Goal: Task Accomplishment & Management: Manage account settings

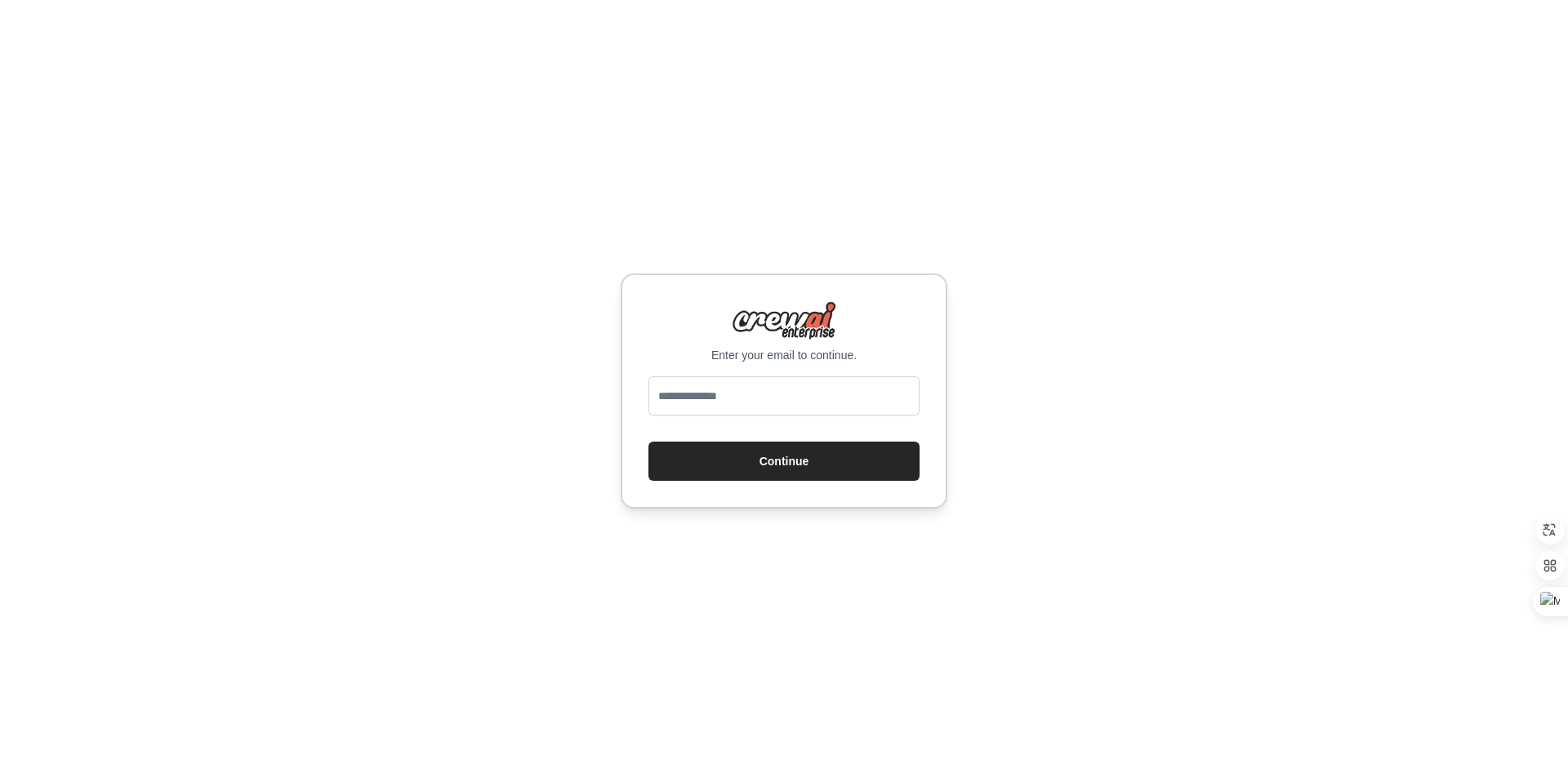
click at [786, 394] on input "email" at bounding box center [783, 396] width 271 height 39
click at [668, 334] on div "Enter your email to continue." at bounding box center [783, 332] width 271 height 62
click at [759, 458] on button "Continue" at bounding box center [783, 461] width 271 height 39
click at [755, 388] on input "email" at bounding box center [783, 396] width 271 height 39
click at [719, 381] on input "email" at bounding box center [783, 396] width 271 height 39
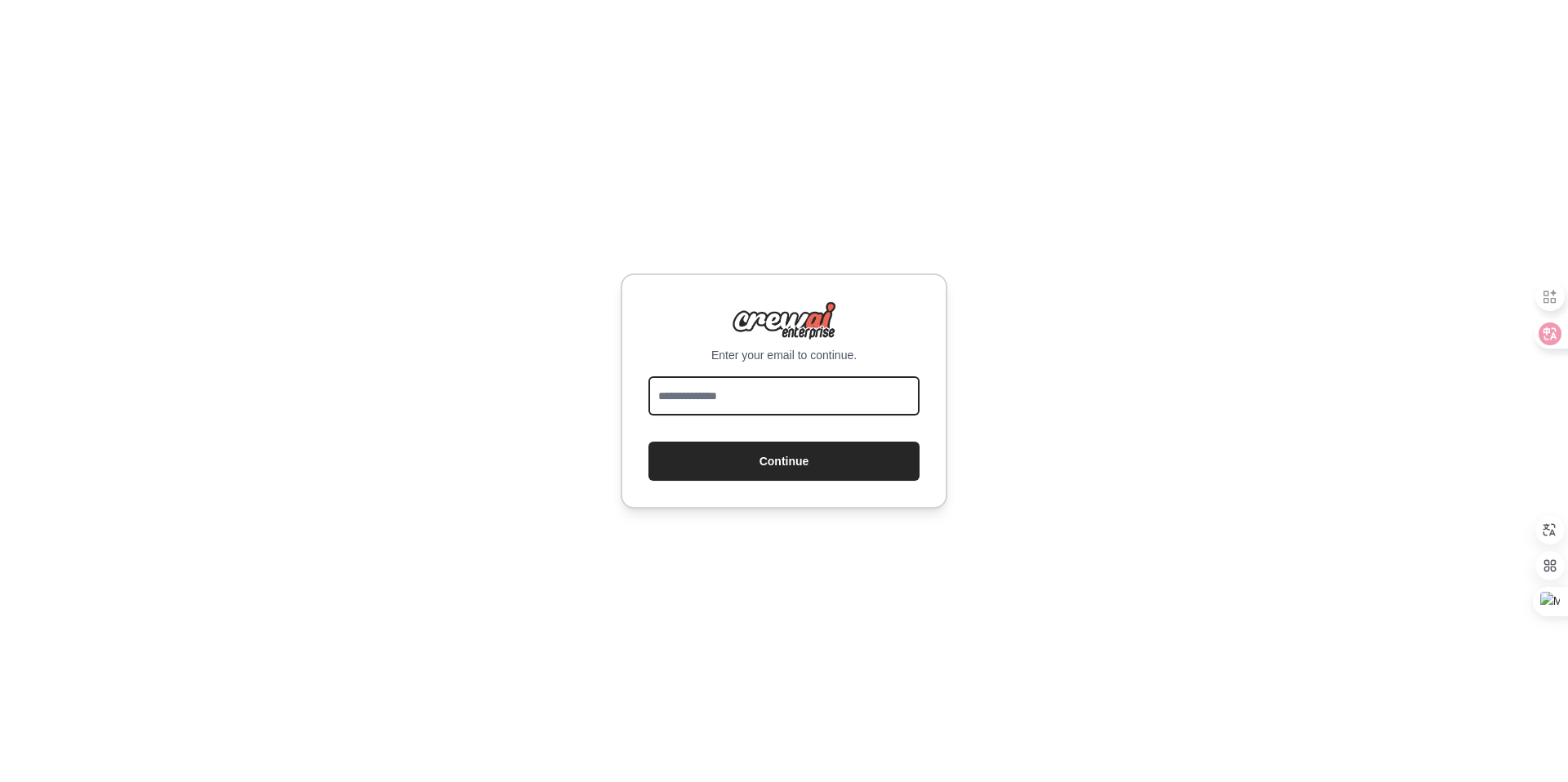
click at [716, 391] on input "email" at bounding box center [783, 396] width 271 height 39
type input "*"
type input "****"
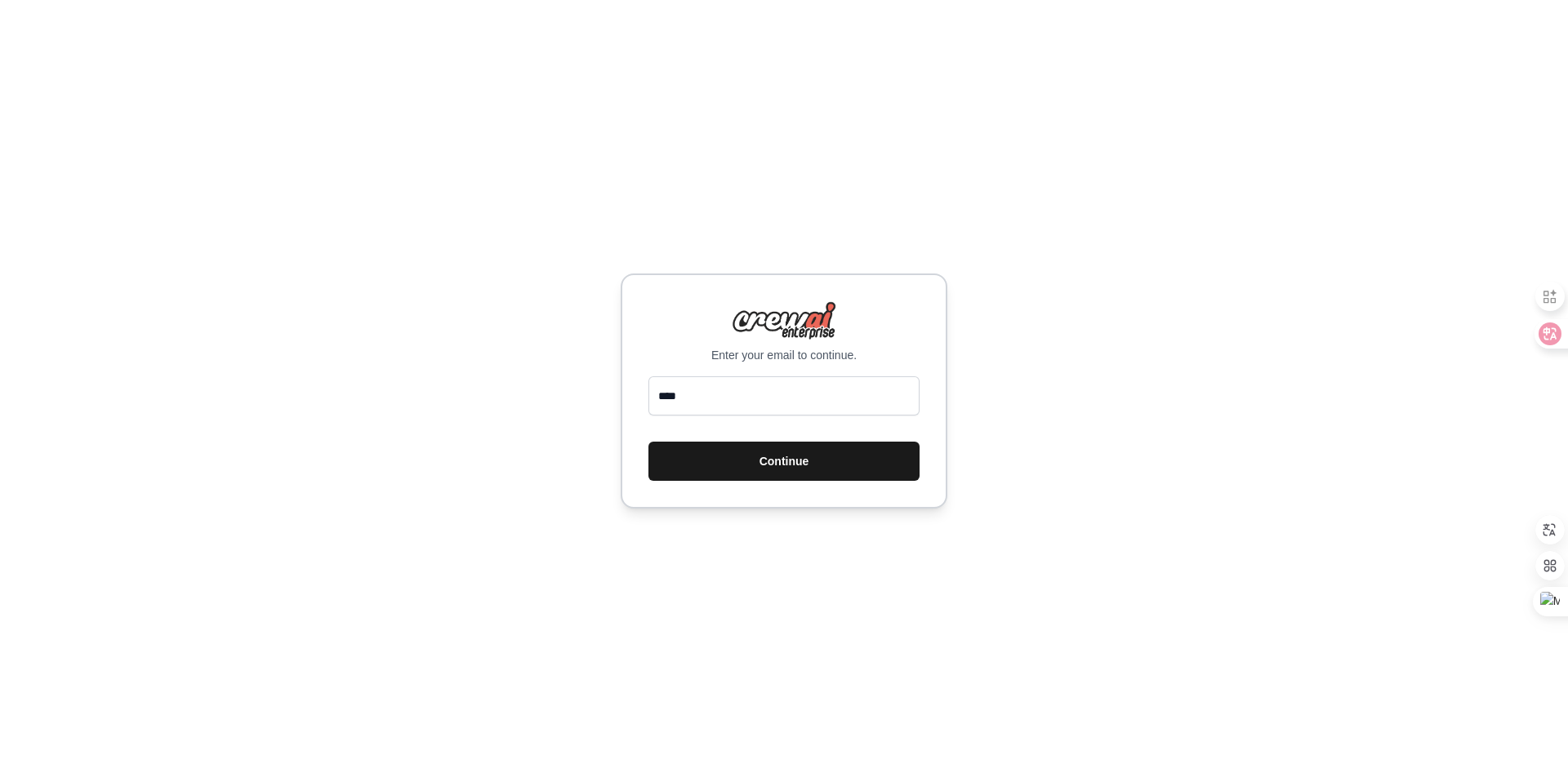
click at [803, 446] on button "Continue" at bounding box center [783, 461] width 271 height 39
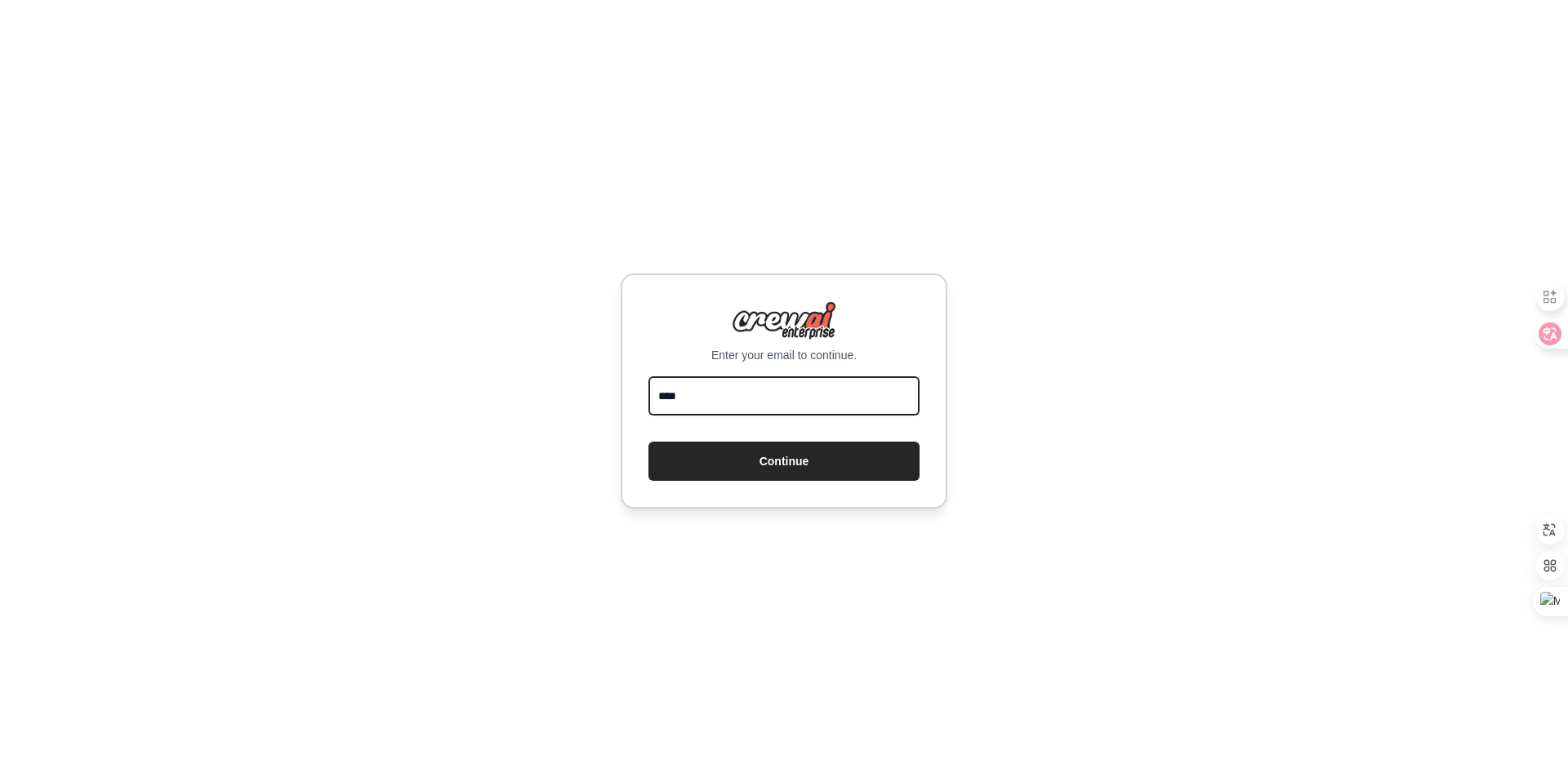
click at [771, 401] on input "****" at bounding box center [783, 396] width 271 height 39
drag, startPoint x: 771, startPoint y: 401, endPoint x: 769, endPoint y: 409, distance: 8.2
click at [770, 409] on input "****" at bounding box center [783, 396] width 271 height 39
click at [654, 235] on div "Enter your email to continue. ** Continue" at bounding box center [784, 391] width 1568 height 782
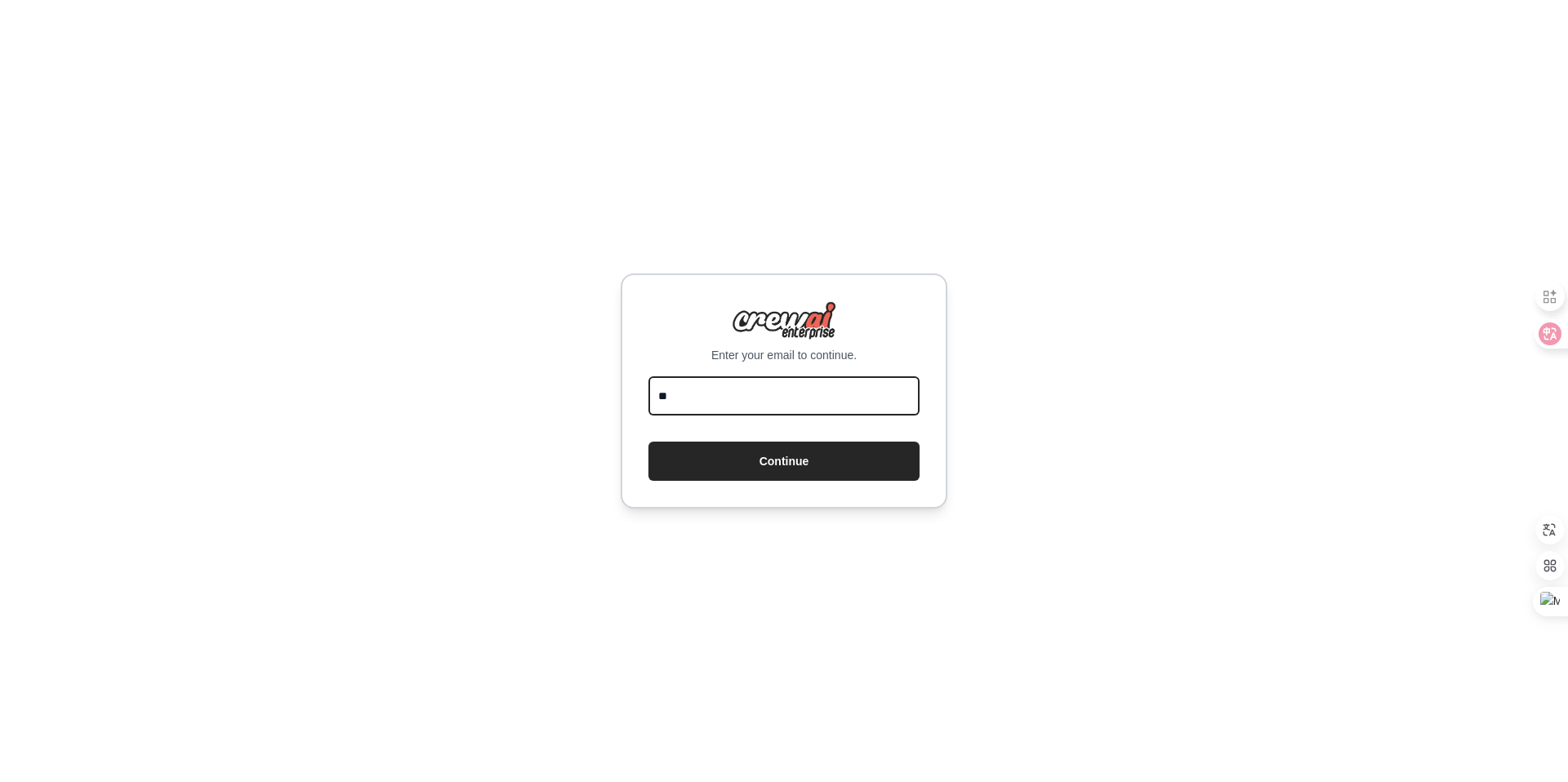
click at [722, 403] on input "**" at bounding box center [783, 396] width 271 height 39
type input "**********"
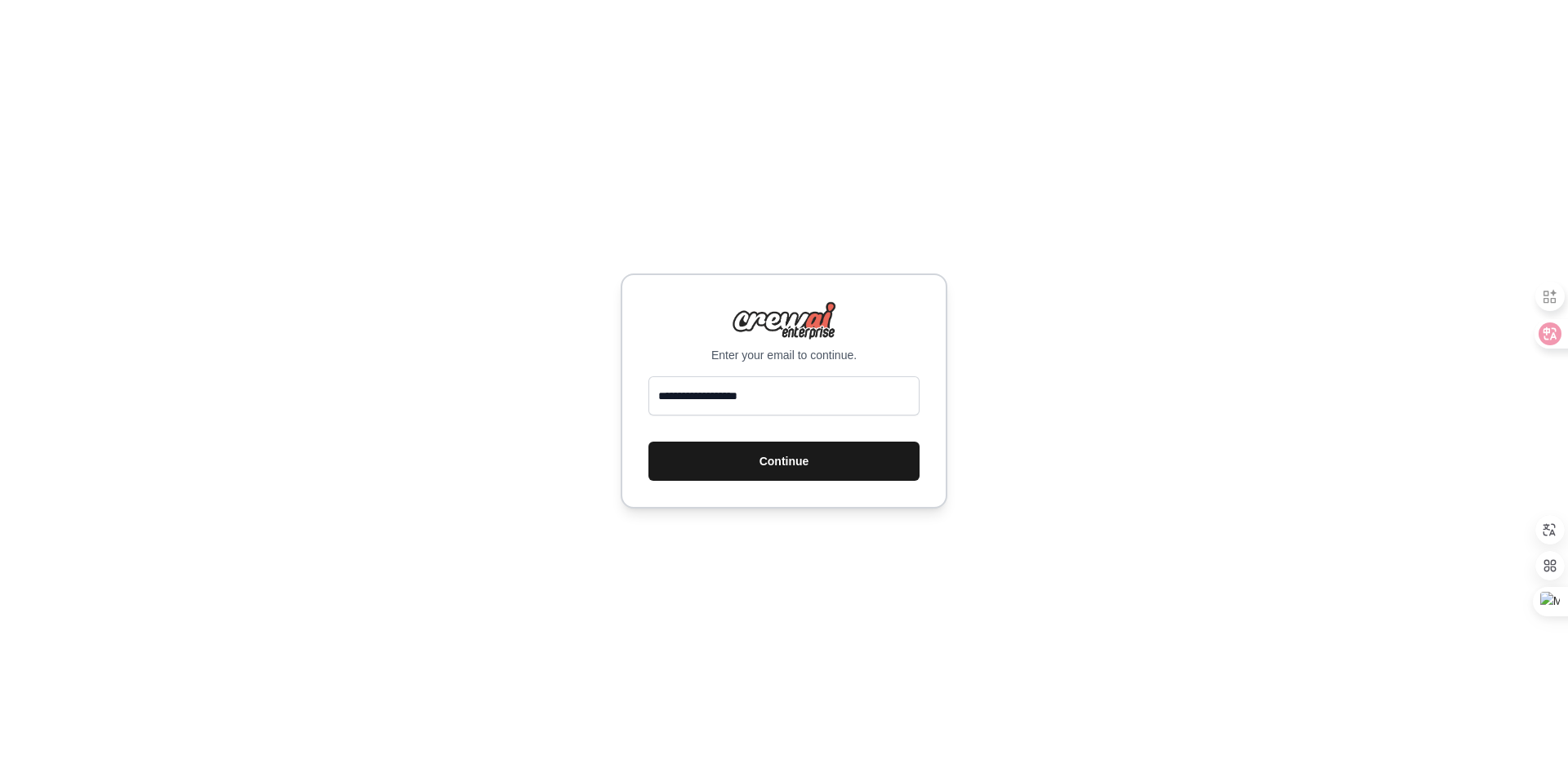
click at [769, 461] on button "Continue" at bounding box center [783, 461] width 271 height 39
click at [768, 460] on button "Continue" at bounding box center [783, 461] width 271 height 39
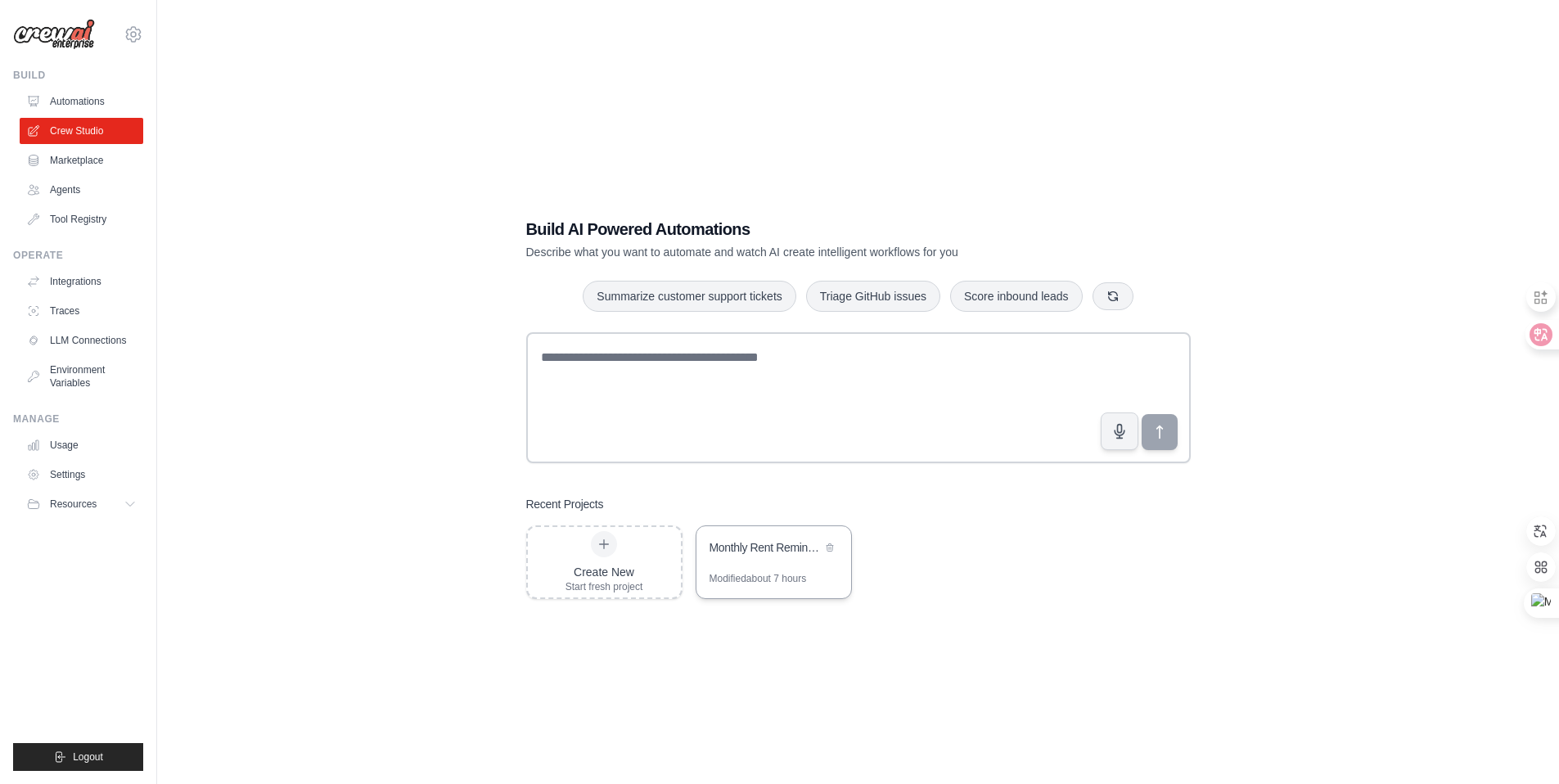
click at [750, 563] on div "Monthly Rent Reminder" at bounding box center [773, 549] width 155 height 46
click at [140, 30] on icon at bounding box center [133, 34] width 19 height 19
click at [115, 112] on link "Settings" at bounding box center [134, 110] width 144 height 30
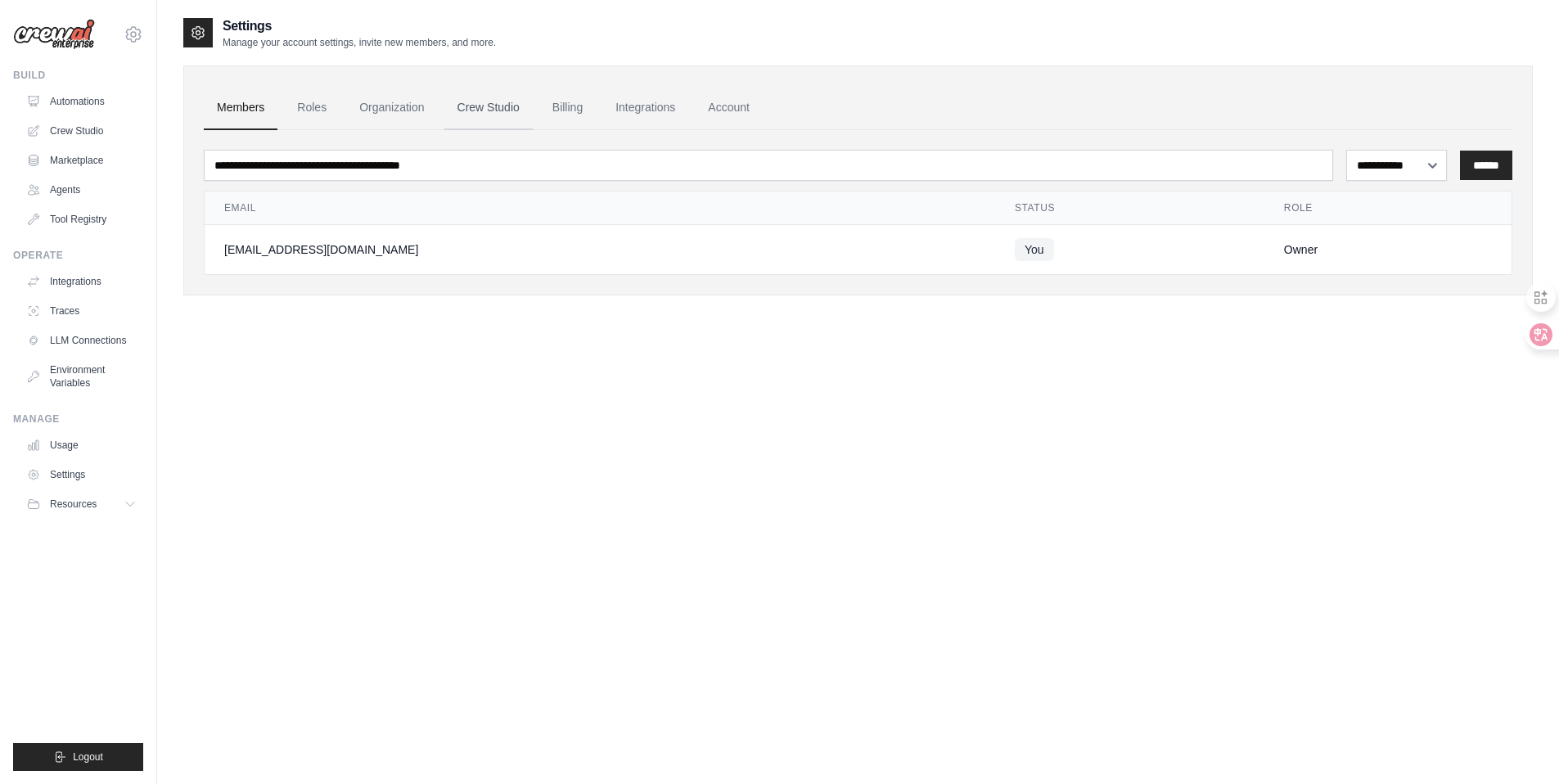
click at [480, 107] on link "Crew Studio" at bounding box center [488, 108] width 89 height 44
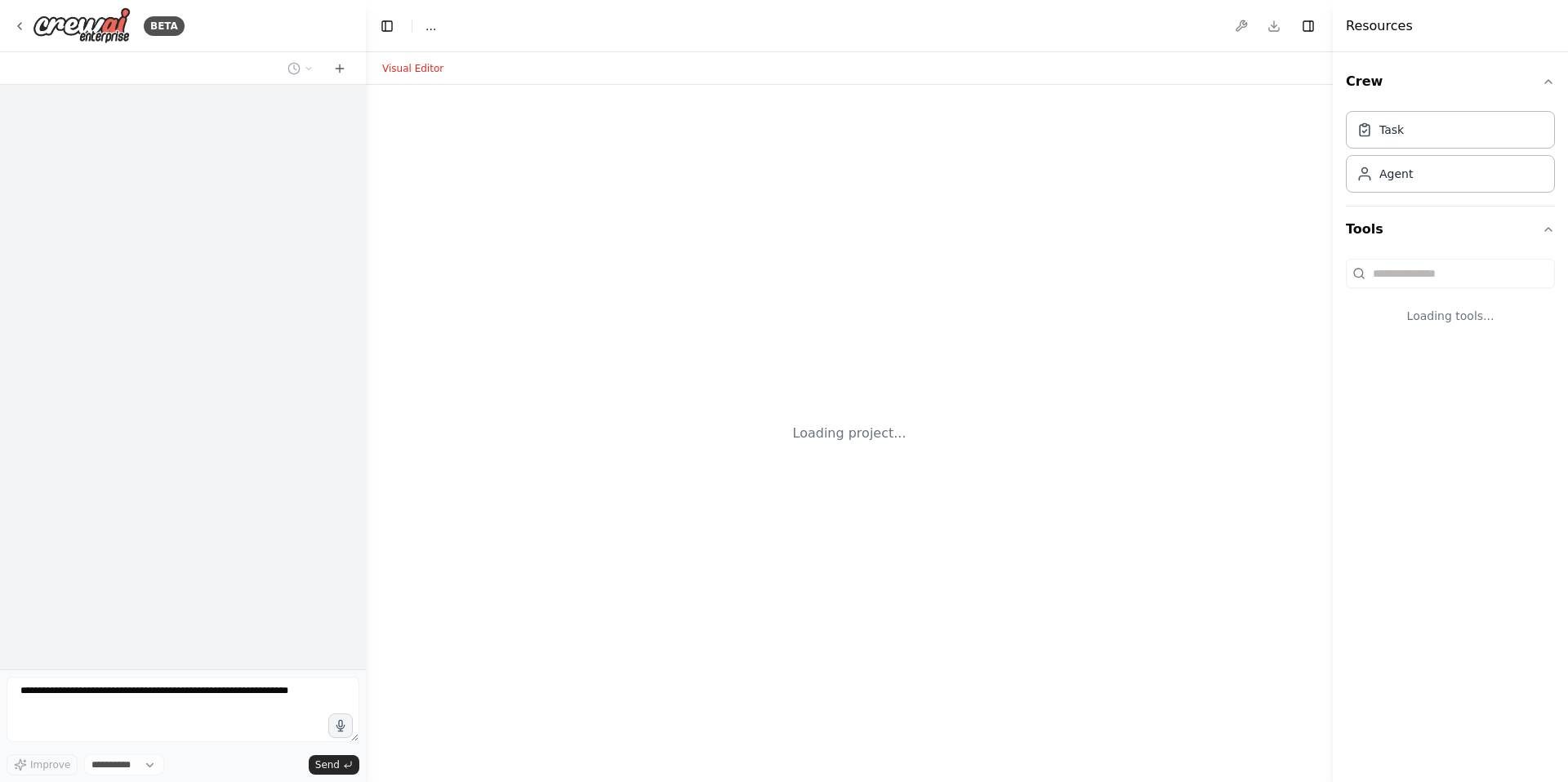
select select "****"
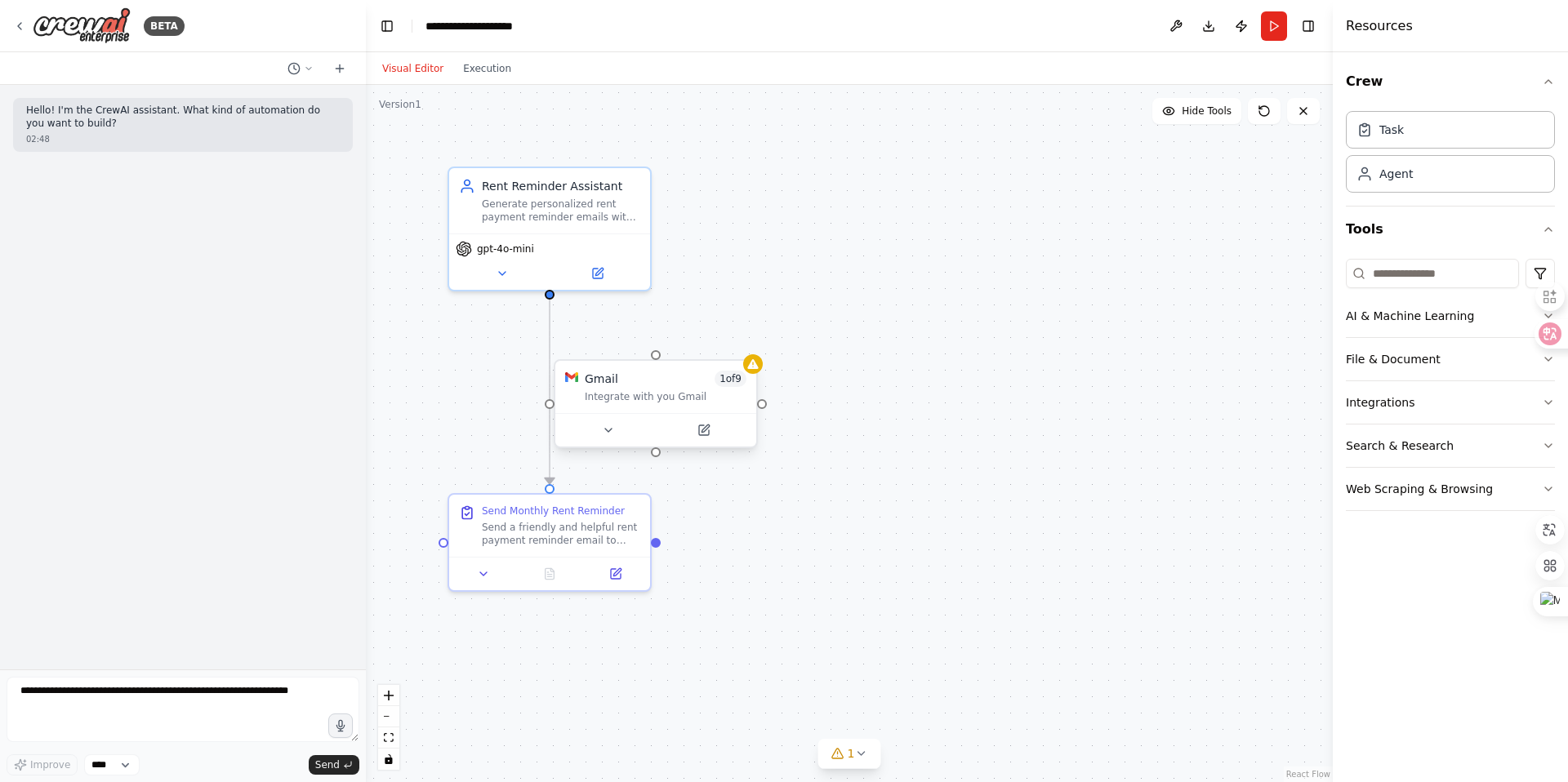
click at [672, 380] on div "Gmail 1 of 9" at bounding box center [666, 378] width 162 height 16
click at [795, 230] on div ".deletable-edge-delete-btn { width: 20px; height: 20px; border: 0px solid #ffff…" at bounding box center [849, 434] width 967 height 697
click at [90, 28] on img at bounding box center [82, 26] width 98 height 37
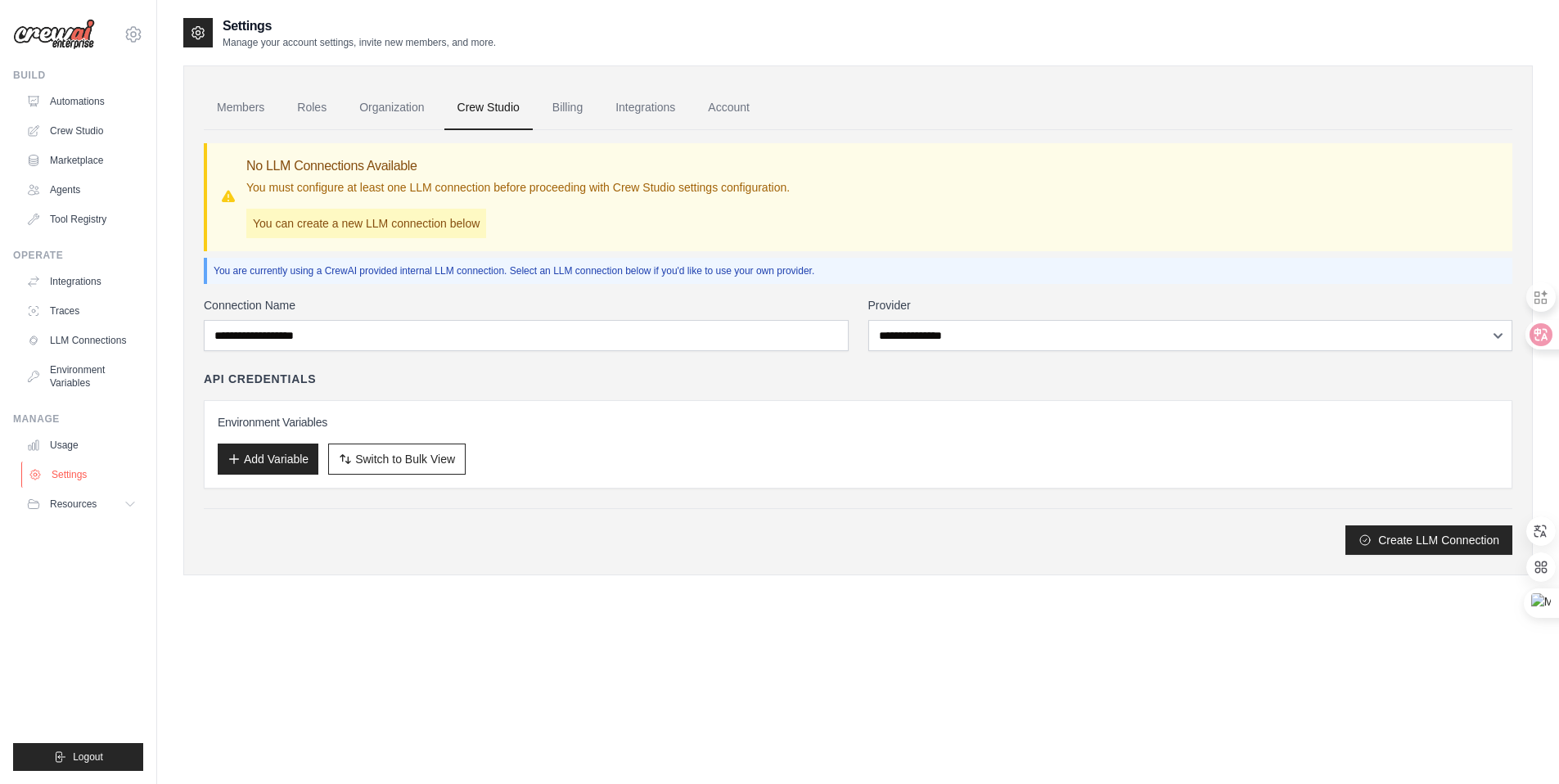
click at [64, 487] on link "Settings" at bounding box center [83, 474] width 124 height 26
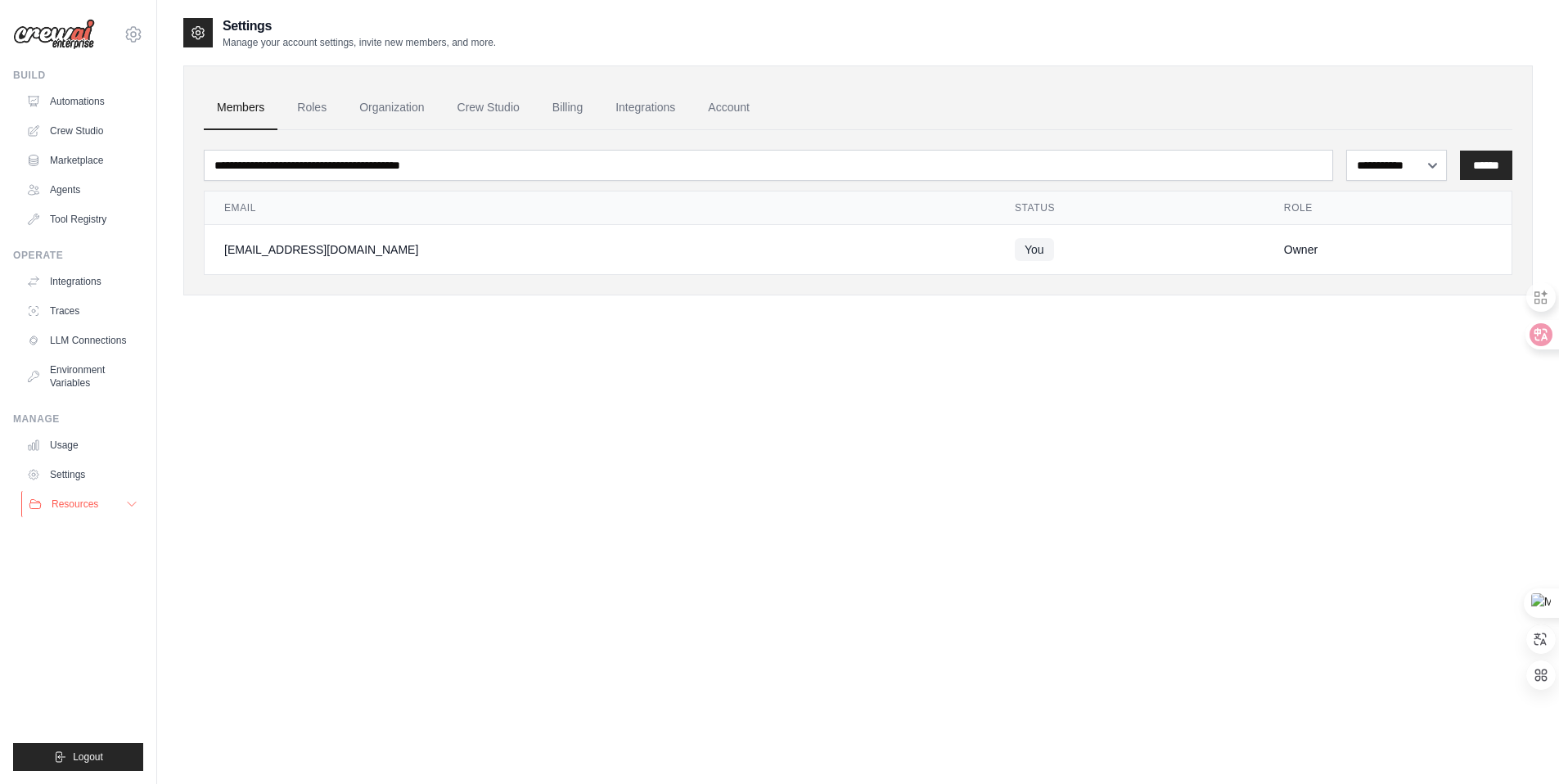
click at [72, 513] on button "Resources" at bounding box center [83, 504] width 124 height 26
click at [87, 535] on span "Documentation" at bounding box center [91, 531] width 66 height 13
click at [62, 471] on link "Settings" at bounding box center [83, 474] width 124 height 26
click at [66, 507] on span "Resources" at bounding box center [74, 503] width 47 height 13
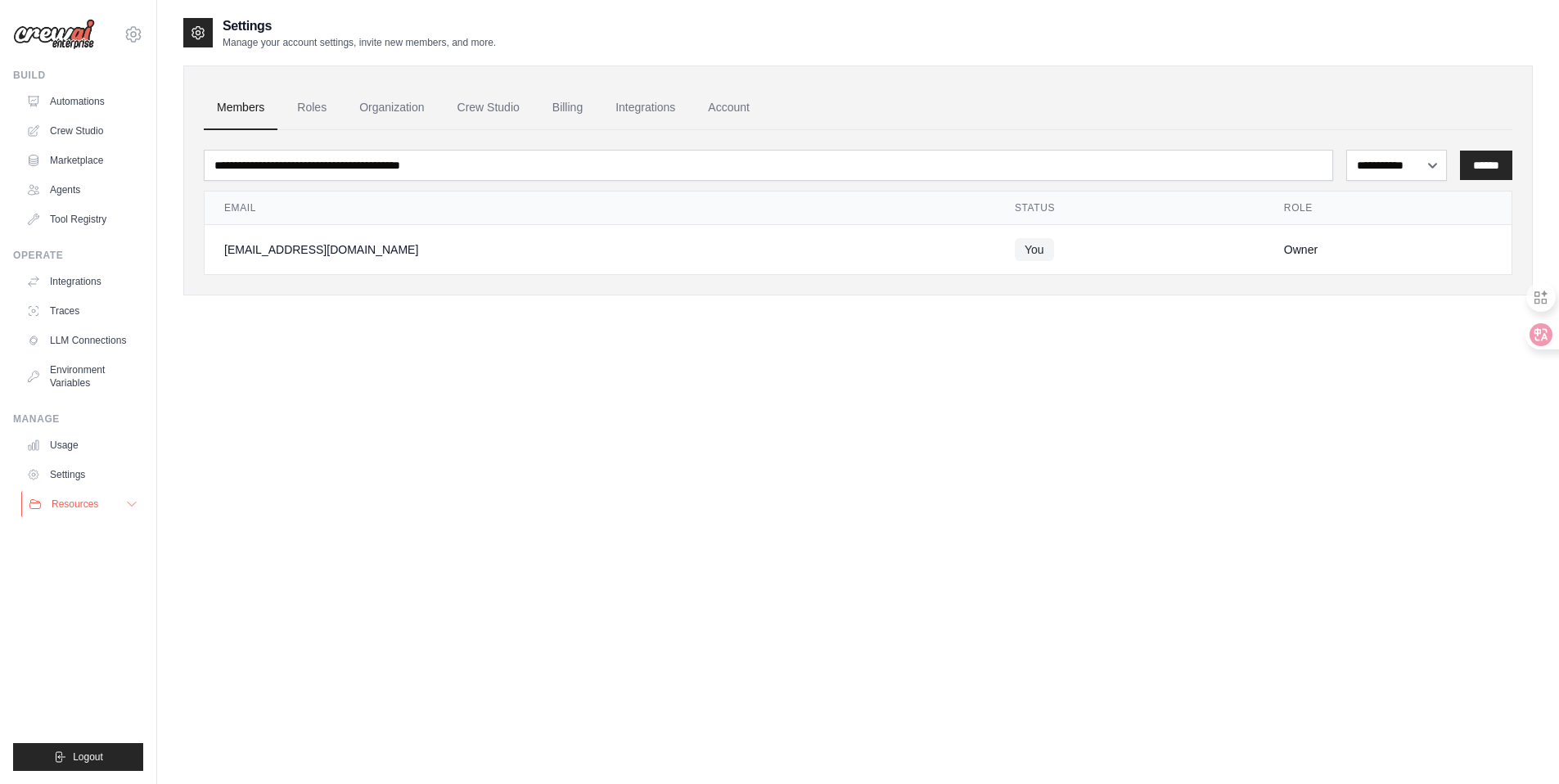
click at [125, 505] on icon at bounding box center [131, 503] width 13 height 13
click at [79, 533] on span "Documentation" at bounding box center [91, 531] width 66 height 13
click at [64, 444] on link "Usage" at bounding box center [83, 445] width 124 height 26
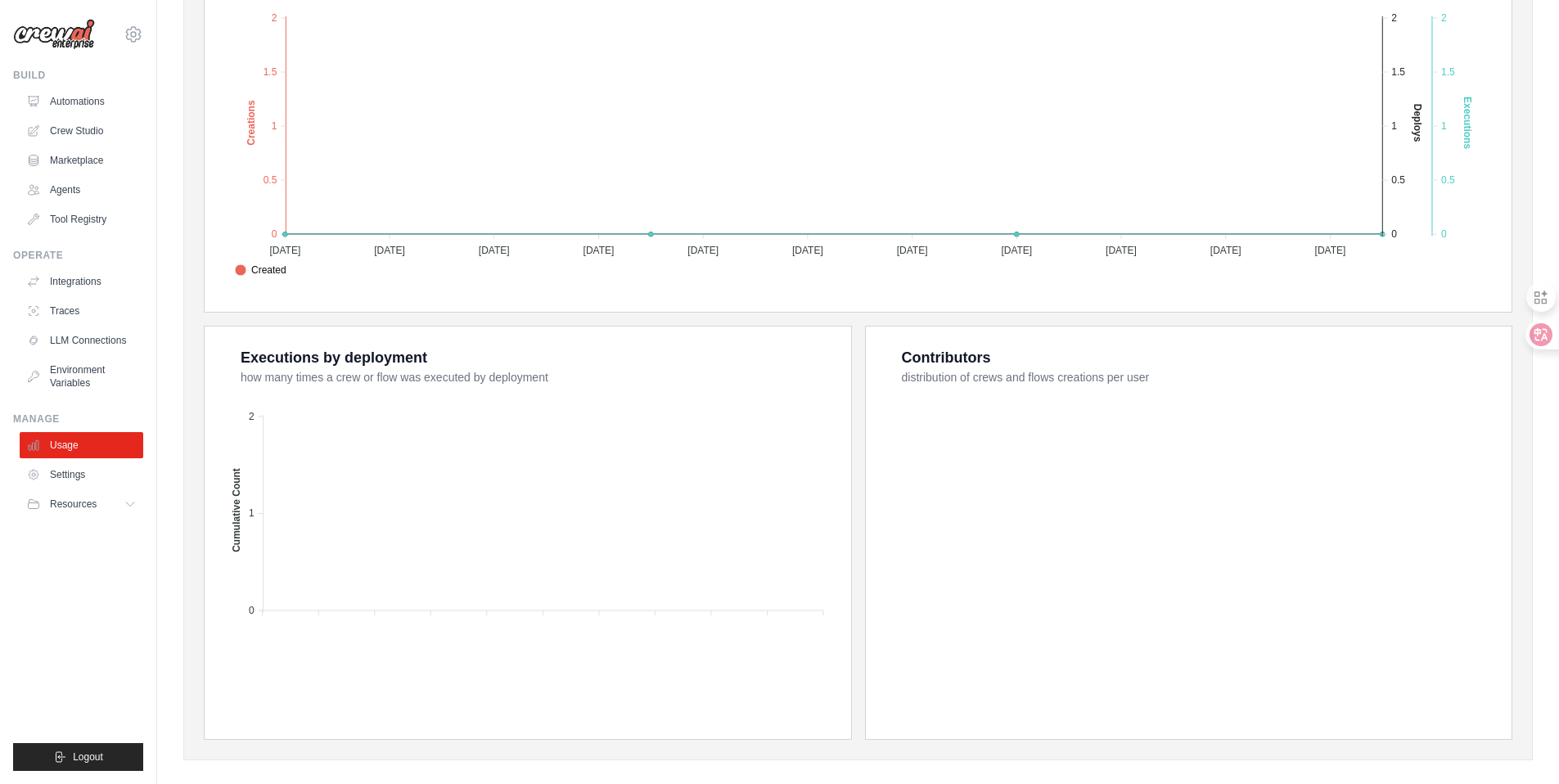
scroll to position [403, 0]
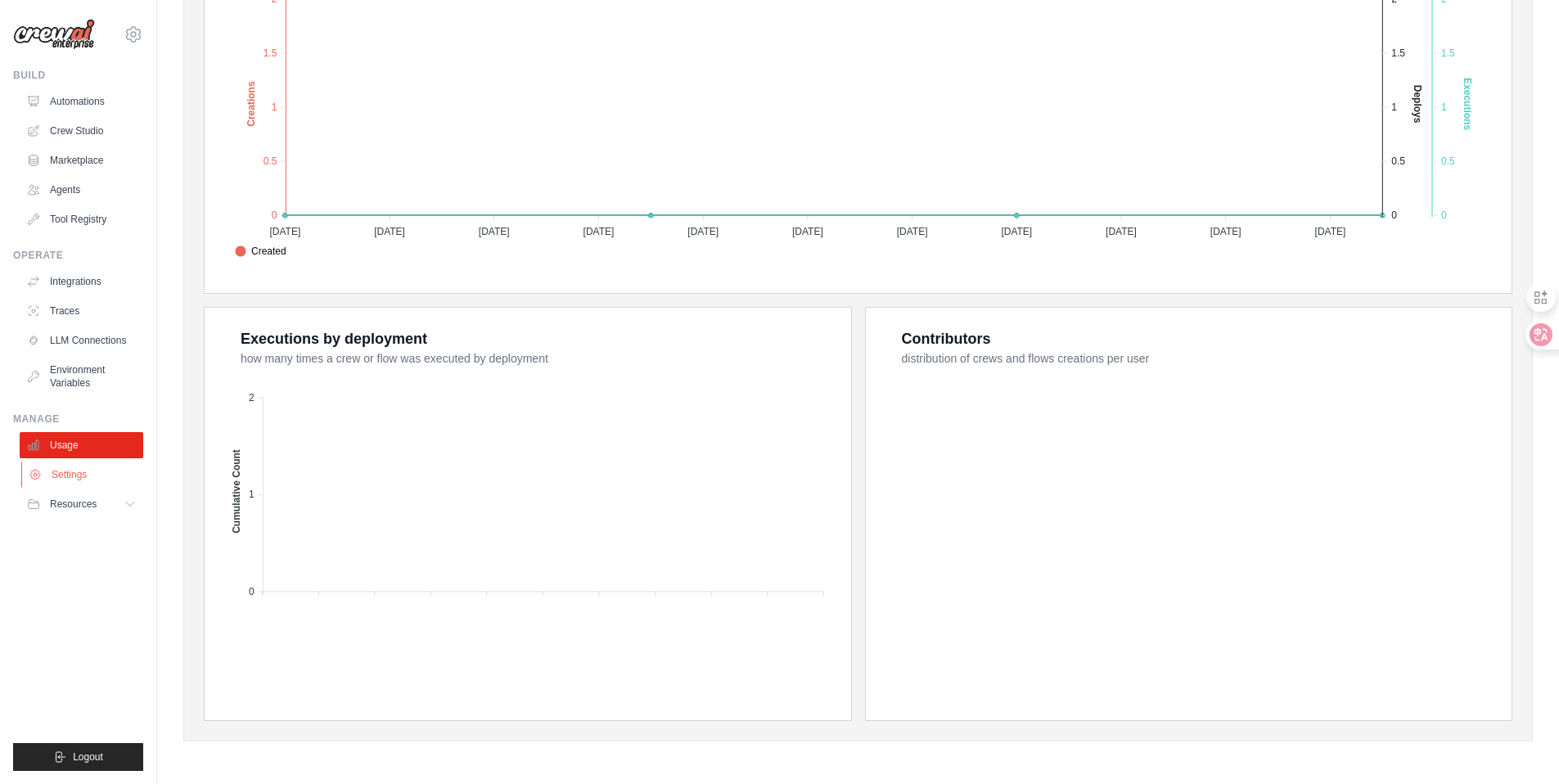
click at [78, 474] on link "Settings" at bounding box center [83, 474] width 124 height 26
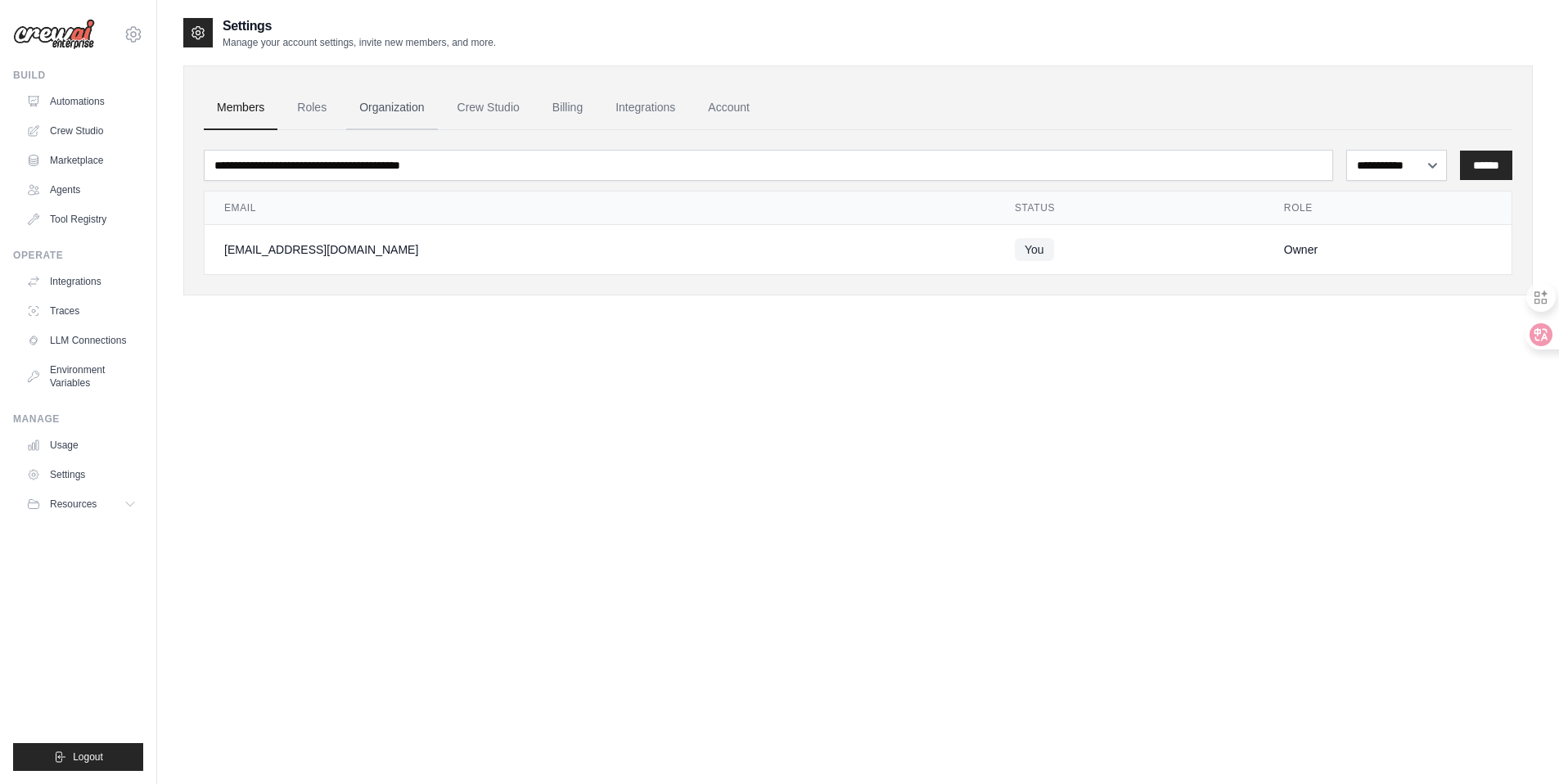
click at [422, 109] on link "Organization" at bounding box center [391, 108] width 91 height 44
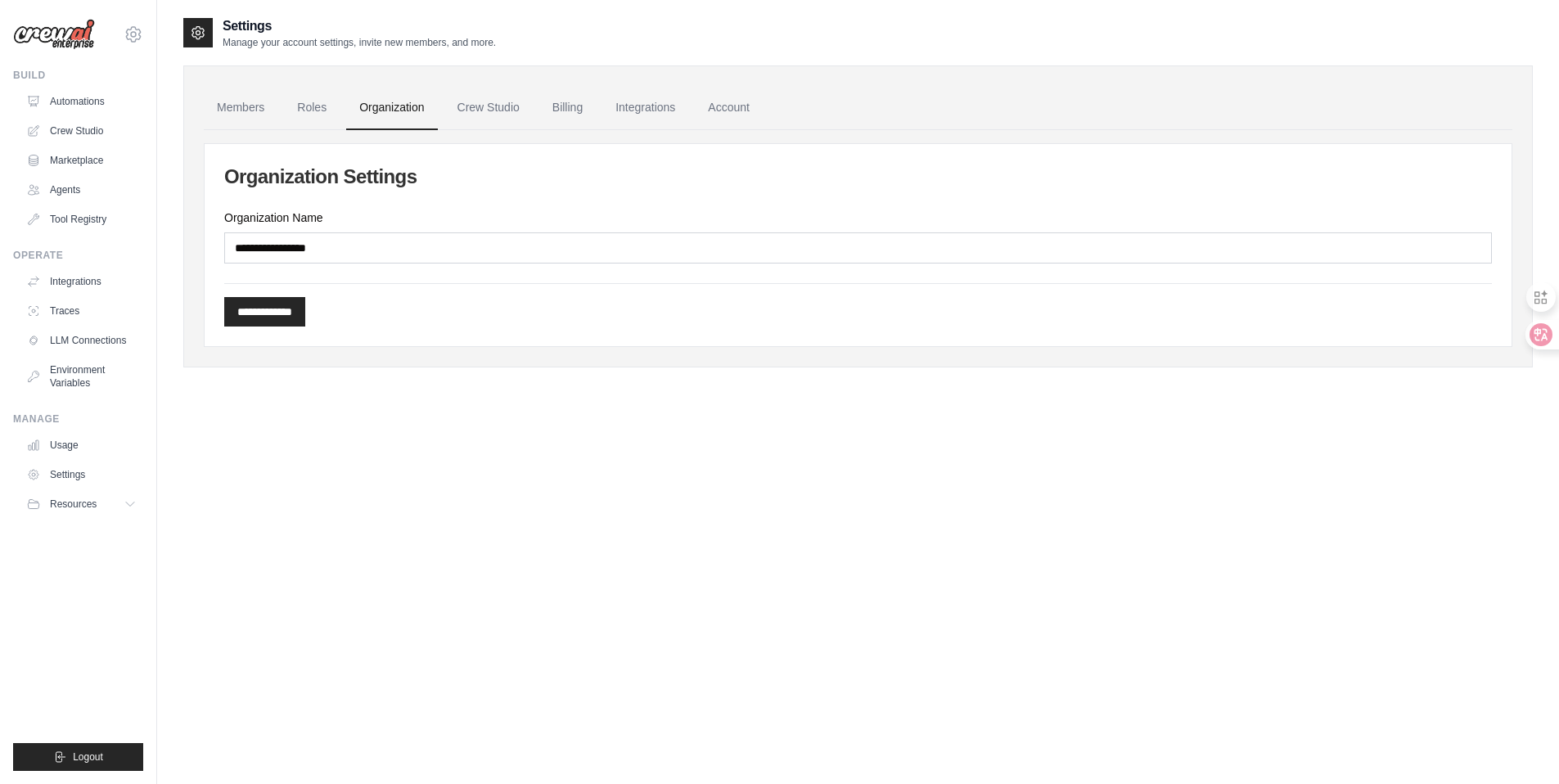
click at [491, 106] on link "Crew Studio" at bounding box center [488, 108] width 89 height 44
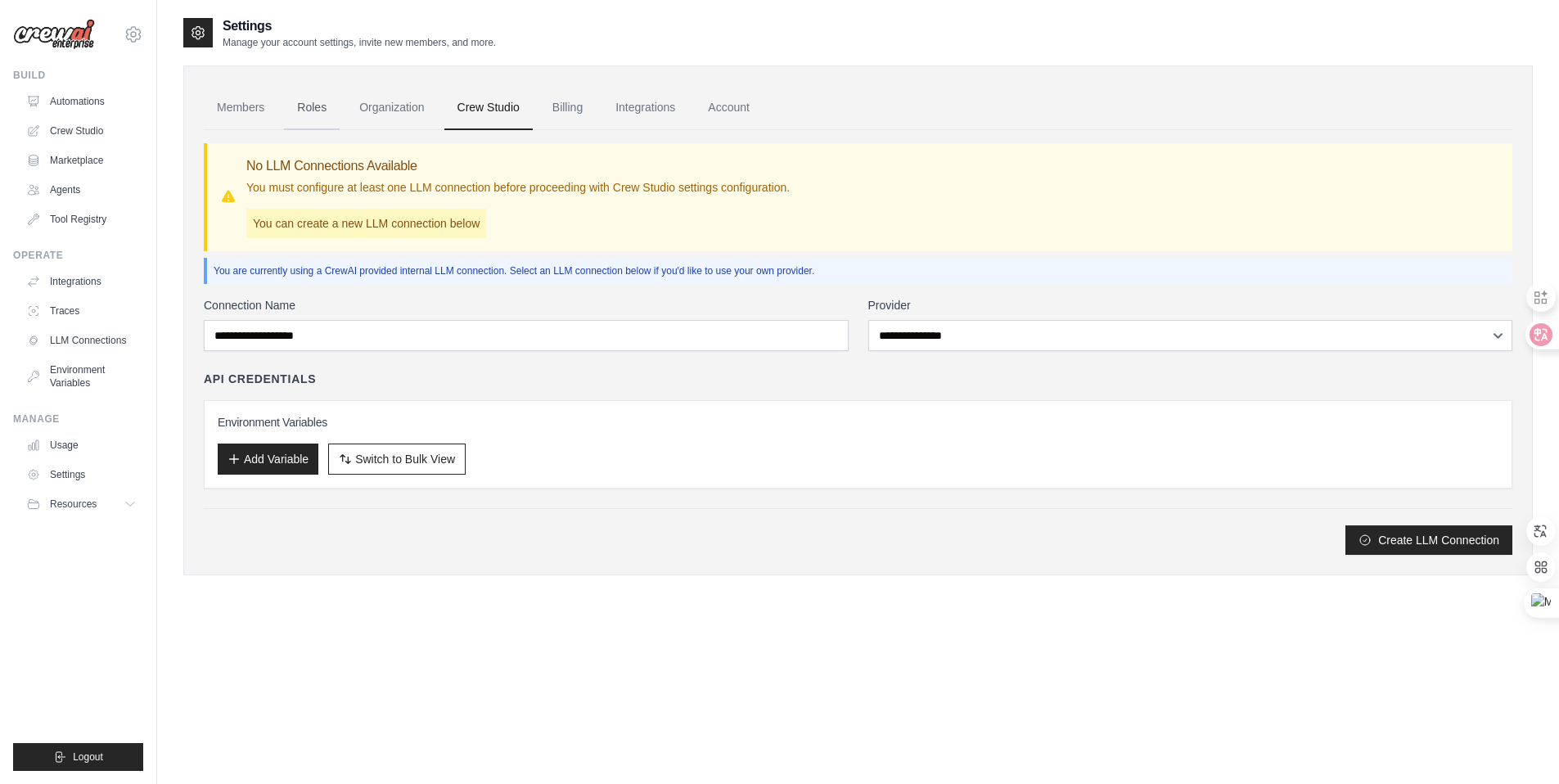
click at [292, 97] on link "Roles" at bounding box center [312, 108] width 56 height 44
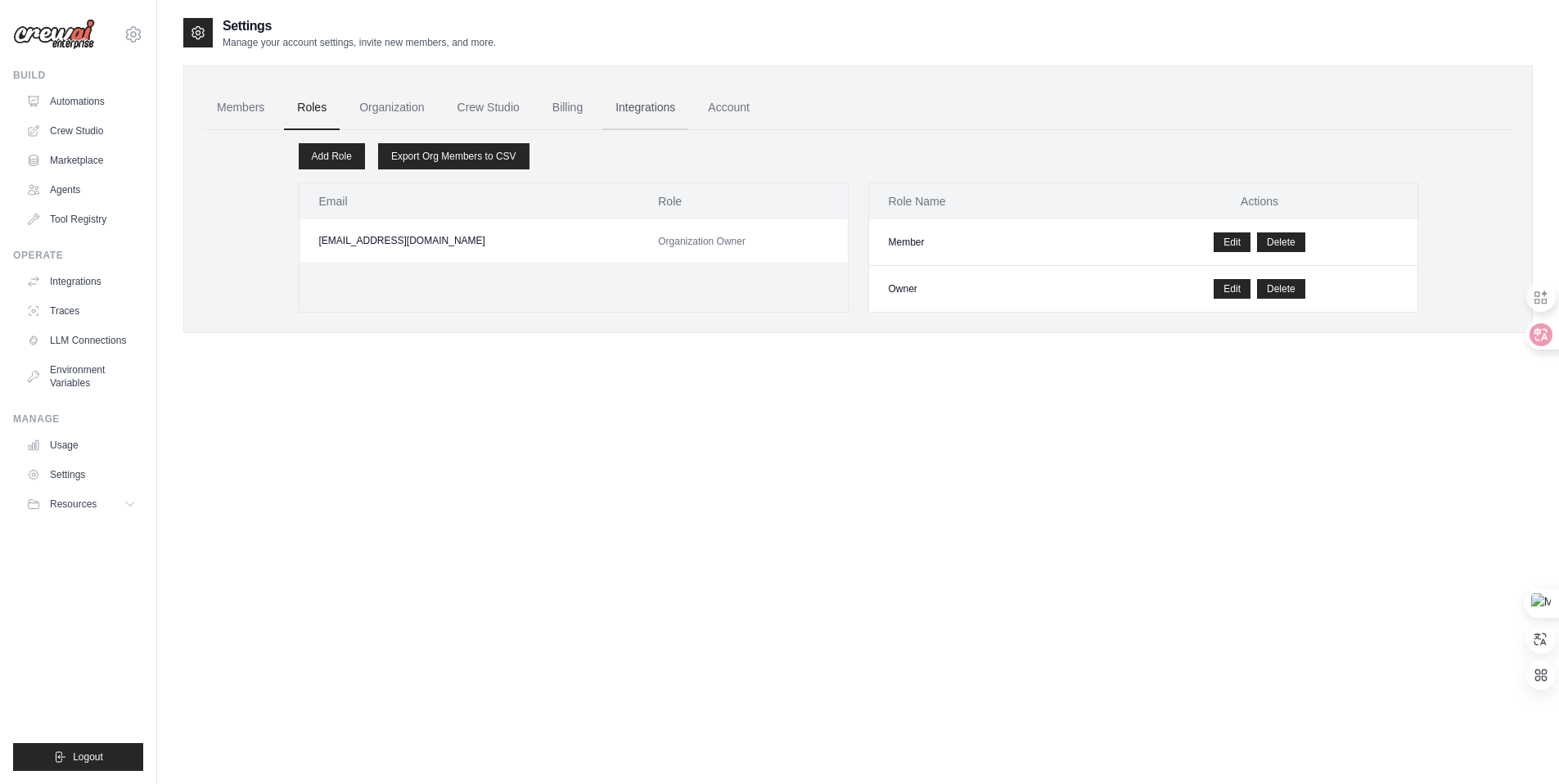
click at [657, 103] on link "Integrations" at bounding box center [645, 108] width 86 height 44
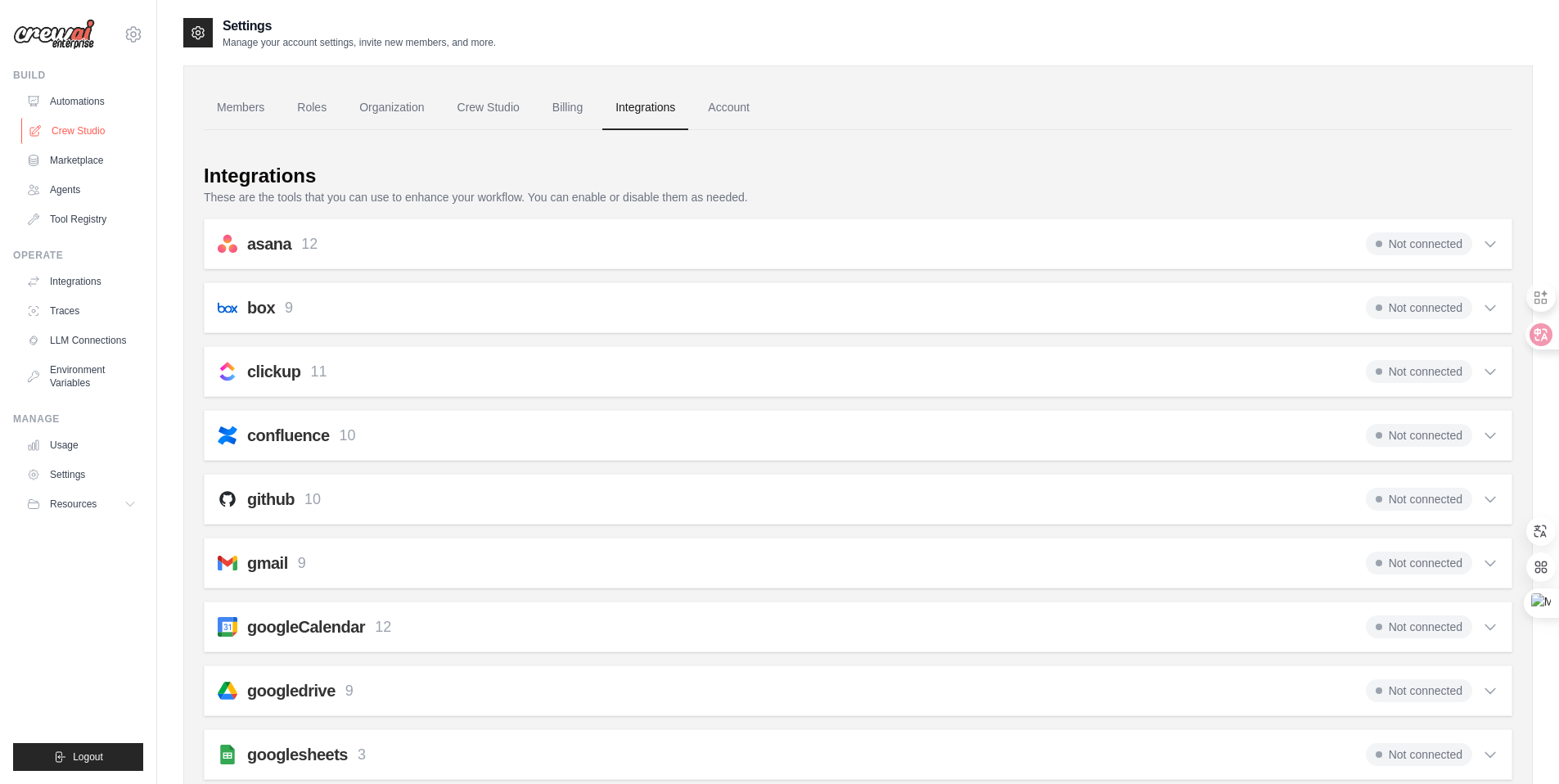
click at [86, 124] on link "Crew Studio" at bounding box center [83, 130] width 124 height 26
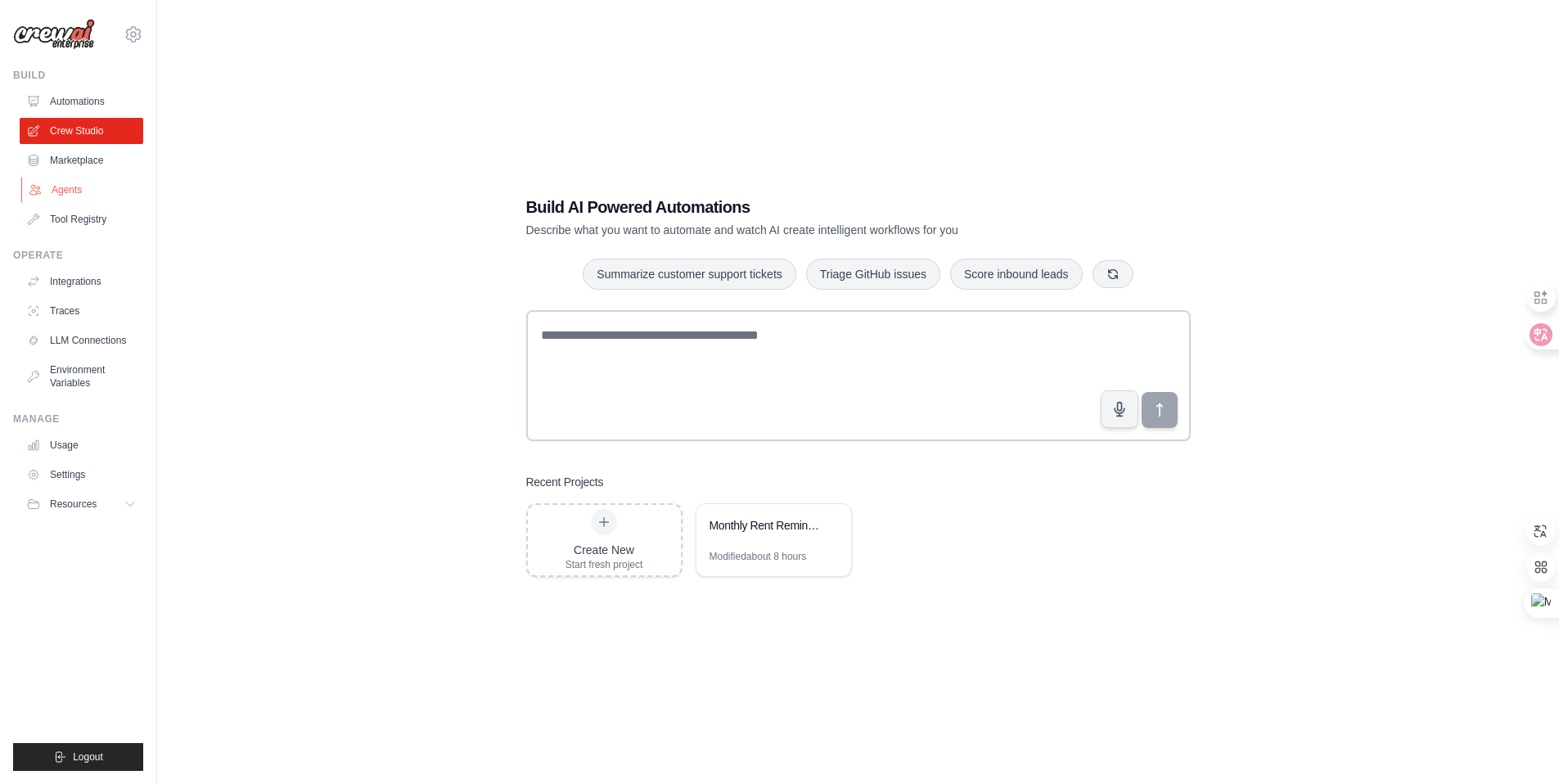
click at [84, 189] on link "Agents" at bounding box center [83, 189] width 124 height 26
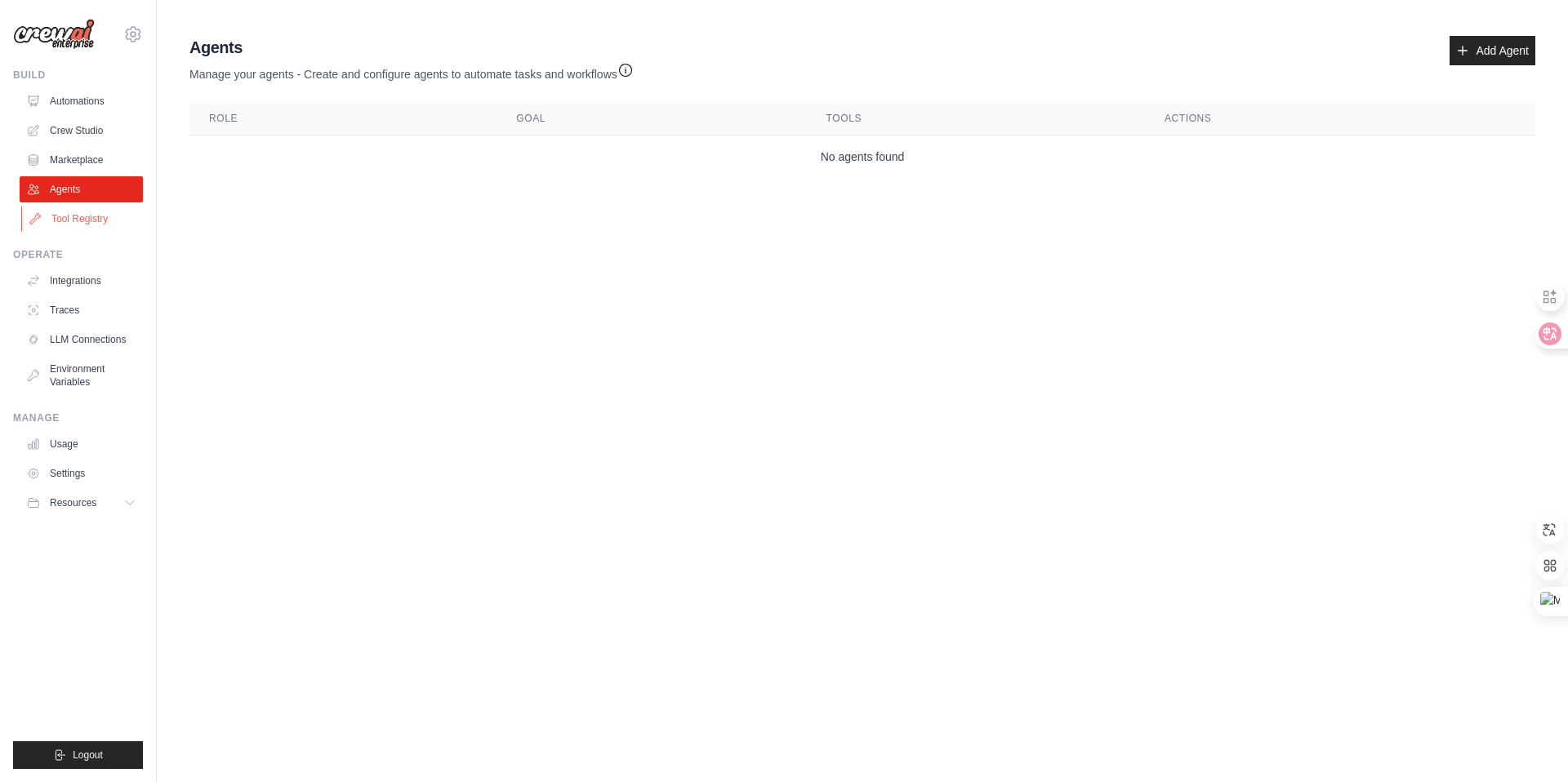
click at [77, 213] on link "Tool Registry" at bounding box center [83, 218] width 123 height 26
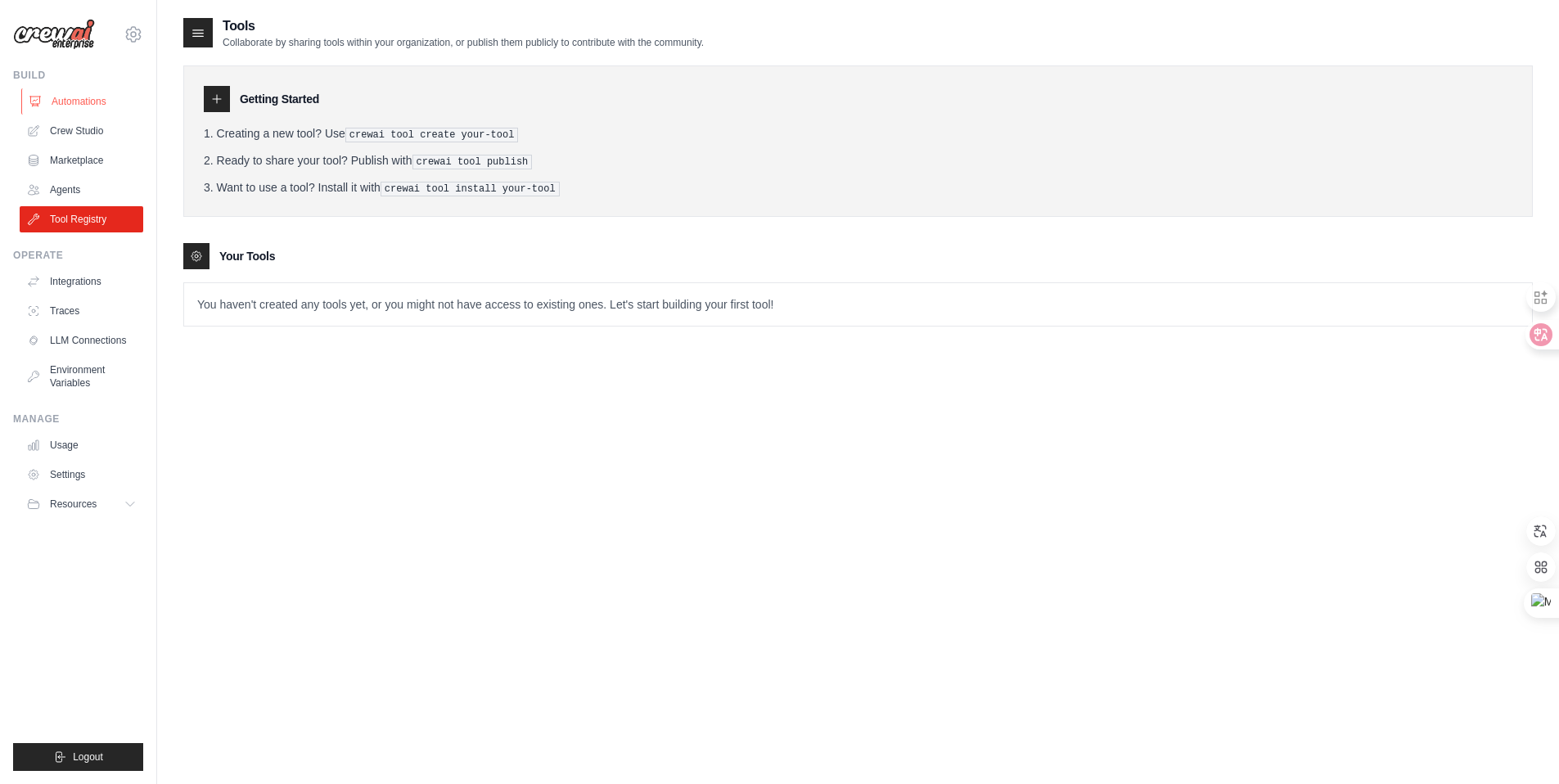
click at [90, 105] on link "Automations" at bounding box center [83, 101] width 124 height 26
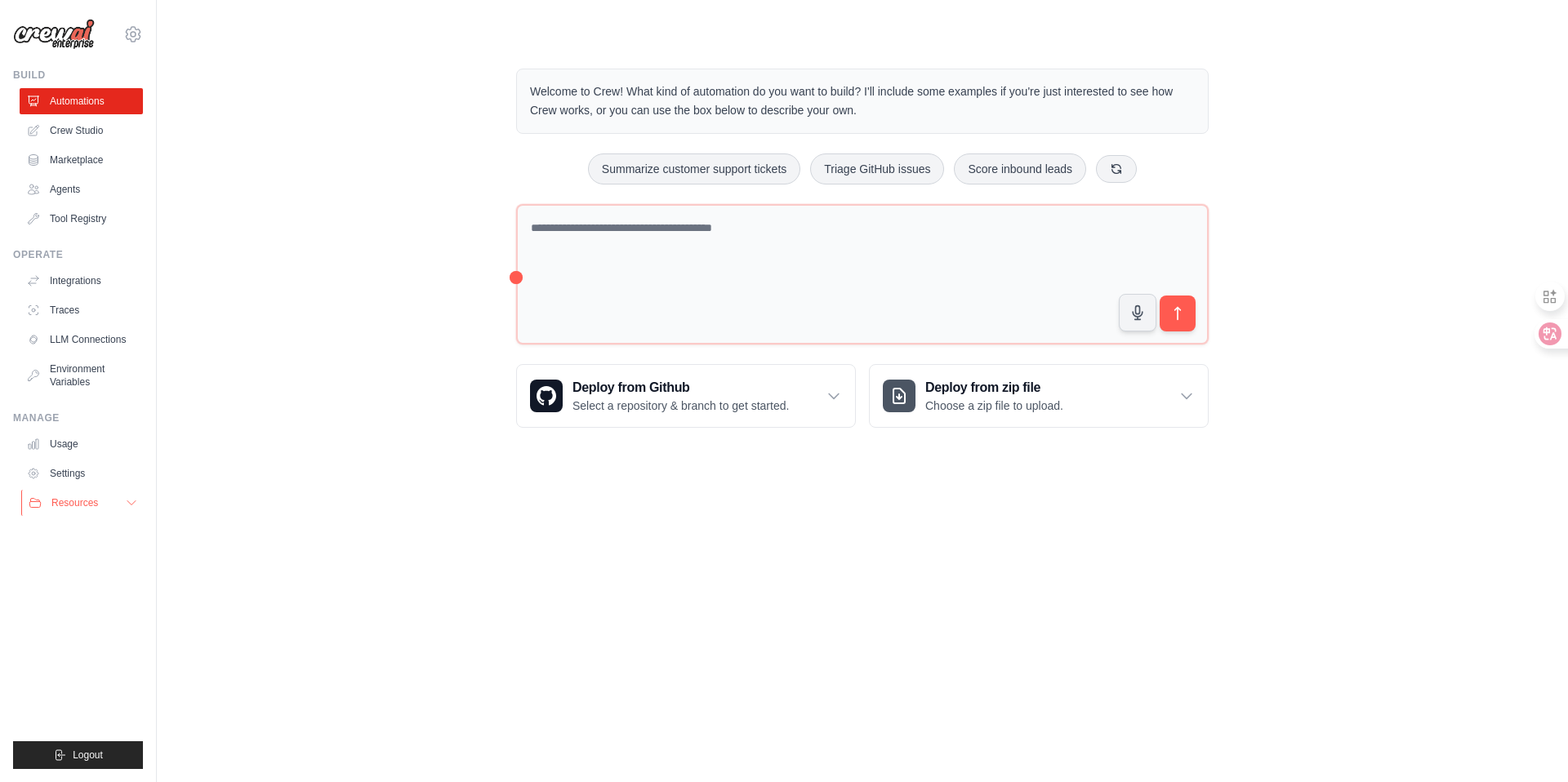
click at [122, 504] on button "Resources" at bounding box center [83, 503] width 123 height 26
click at [69, 435] on link "Usage" at bounding box center [83, 444] width 123 height 26
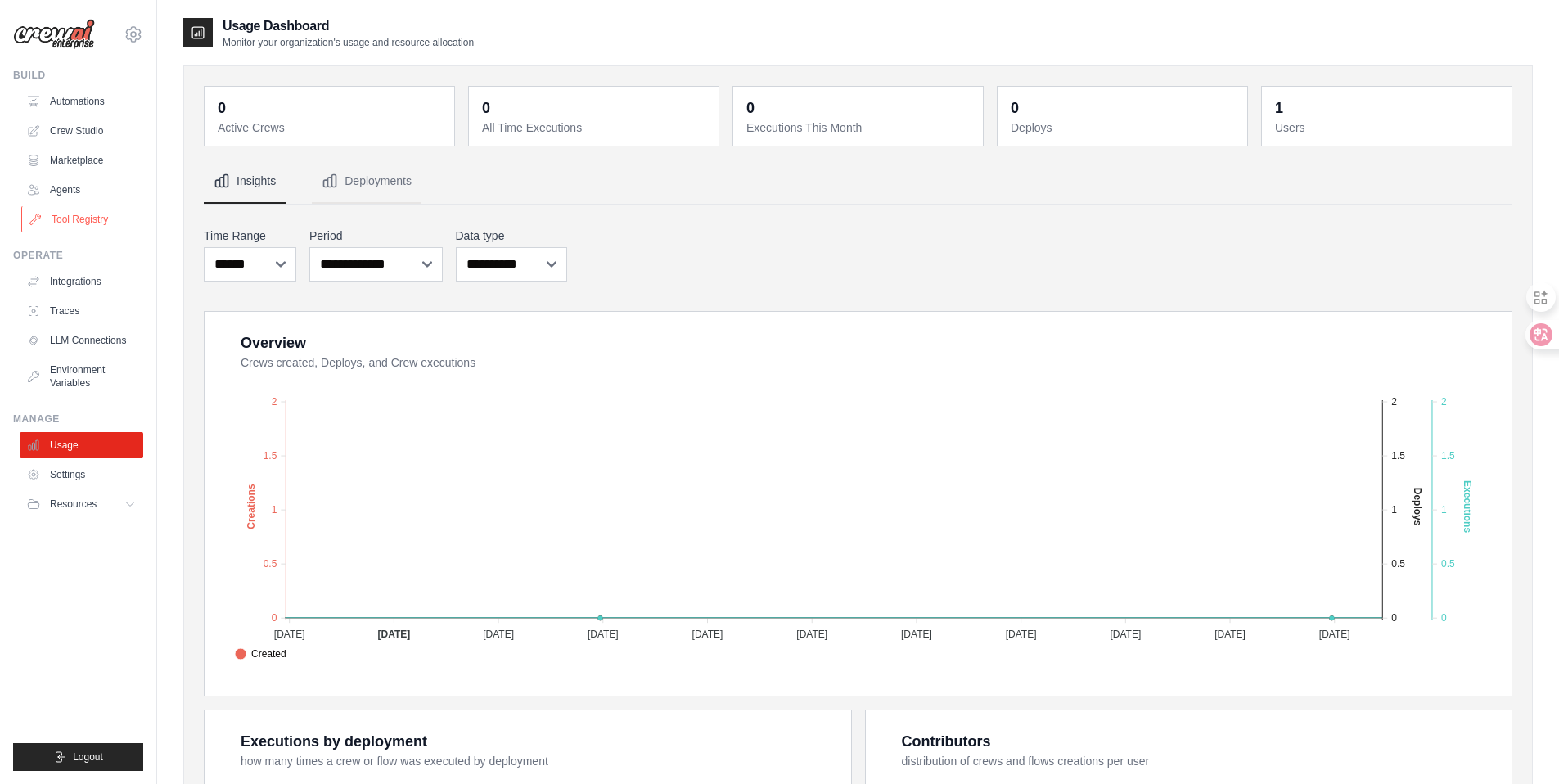
click at [63, 213] on link "Tool Registry" at bounding box center [83, 219] width 124 height 26
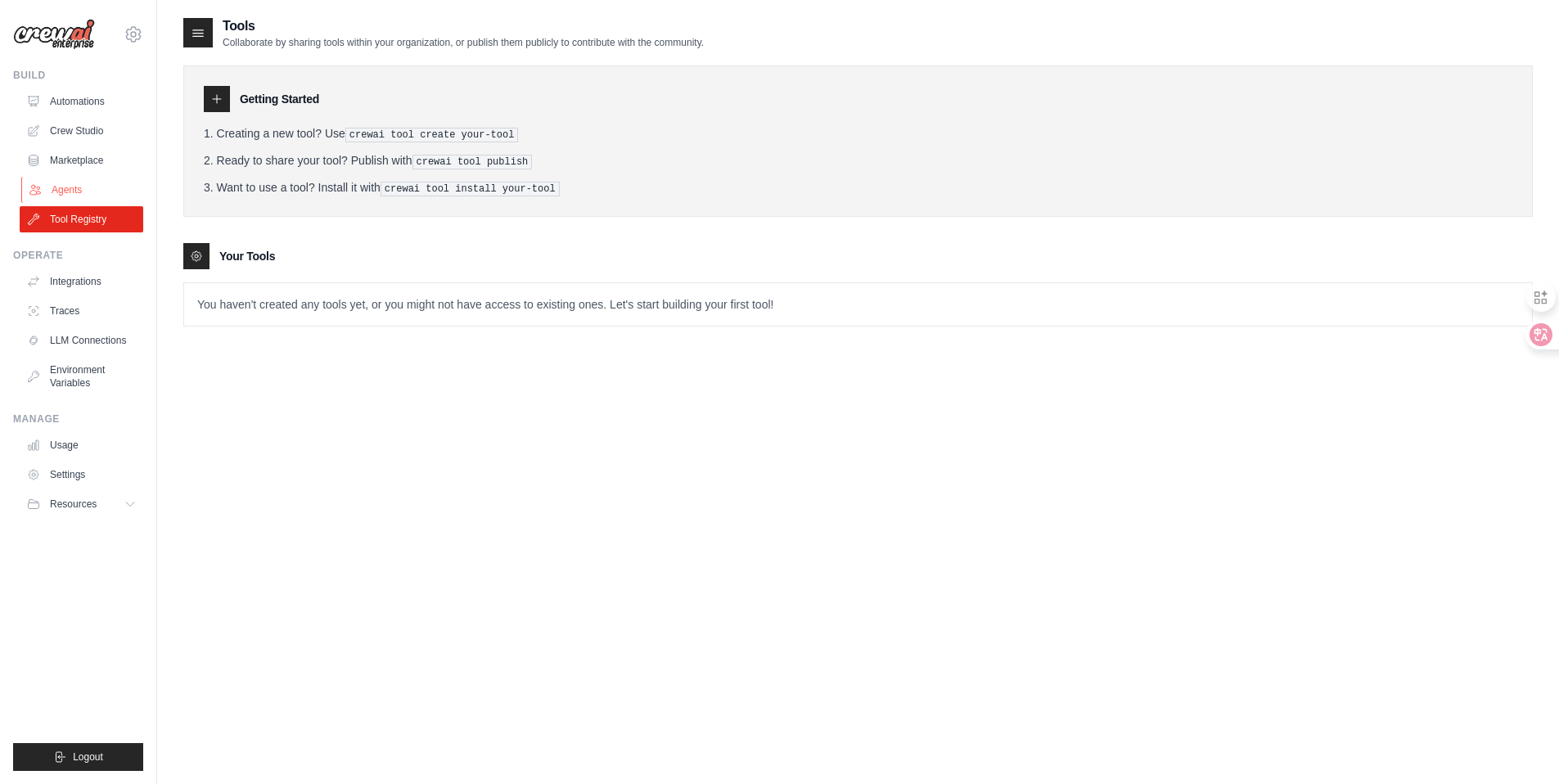
click at [74, 195] on link "Agents" at bounding box center [83, 189] width 124 height 26
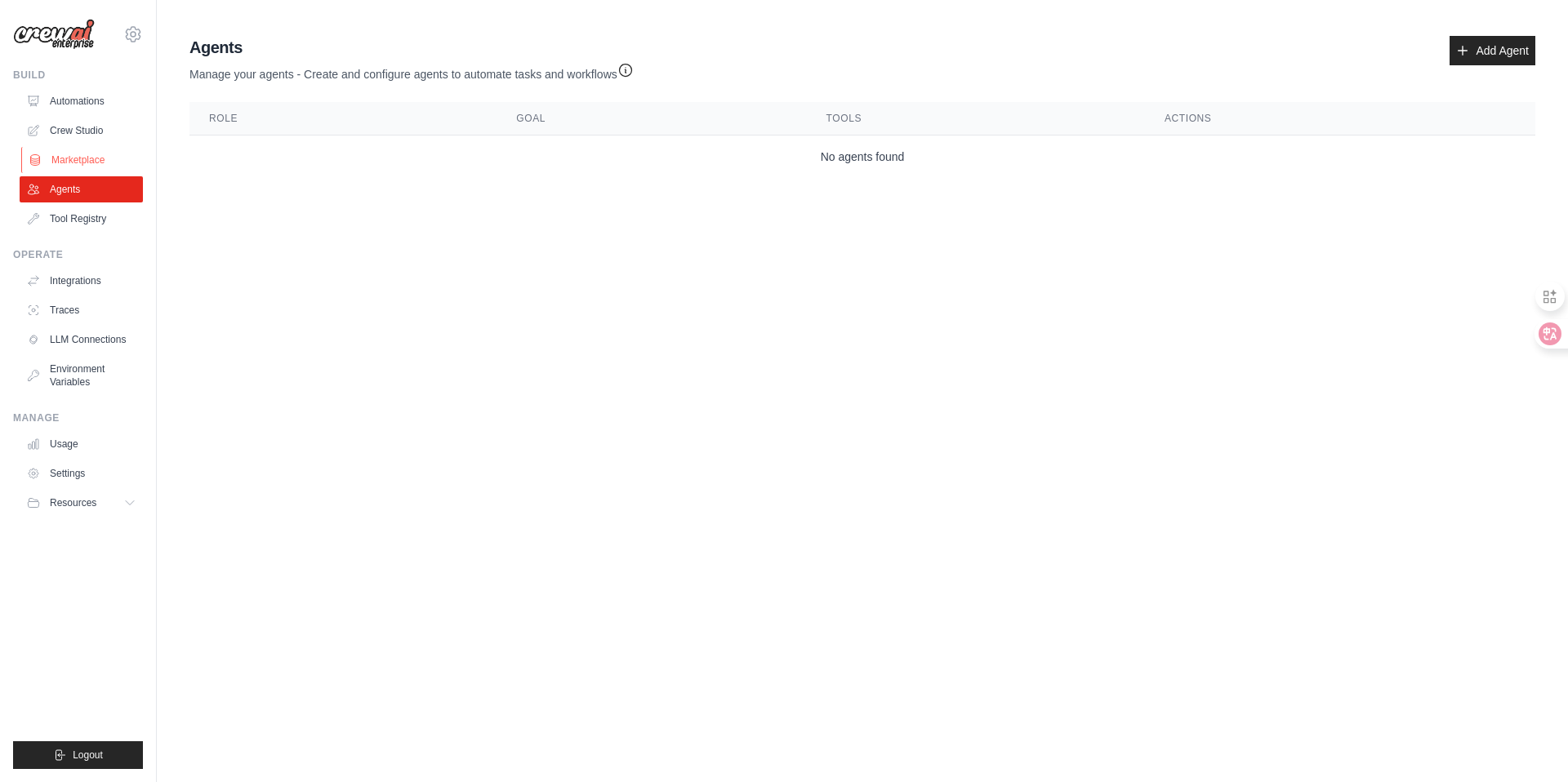
click at [85, 154] on link "Marketplace" at bounding box center [83, 159] width 123 height 26
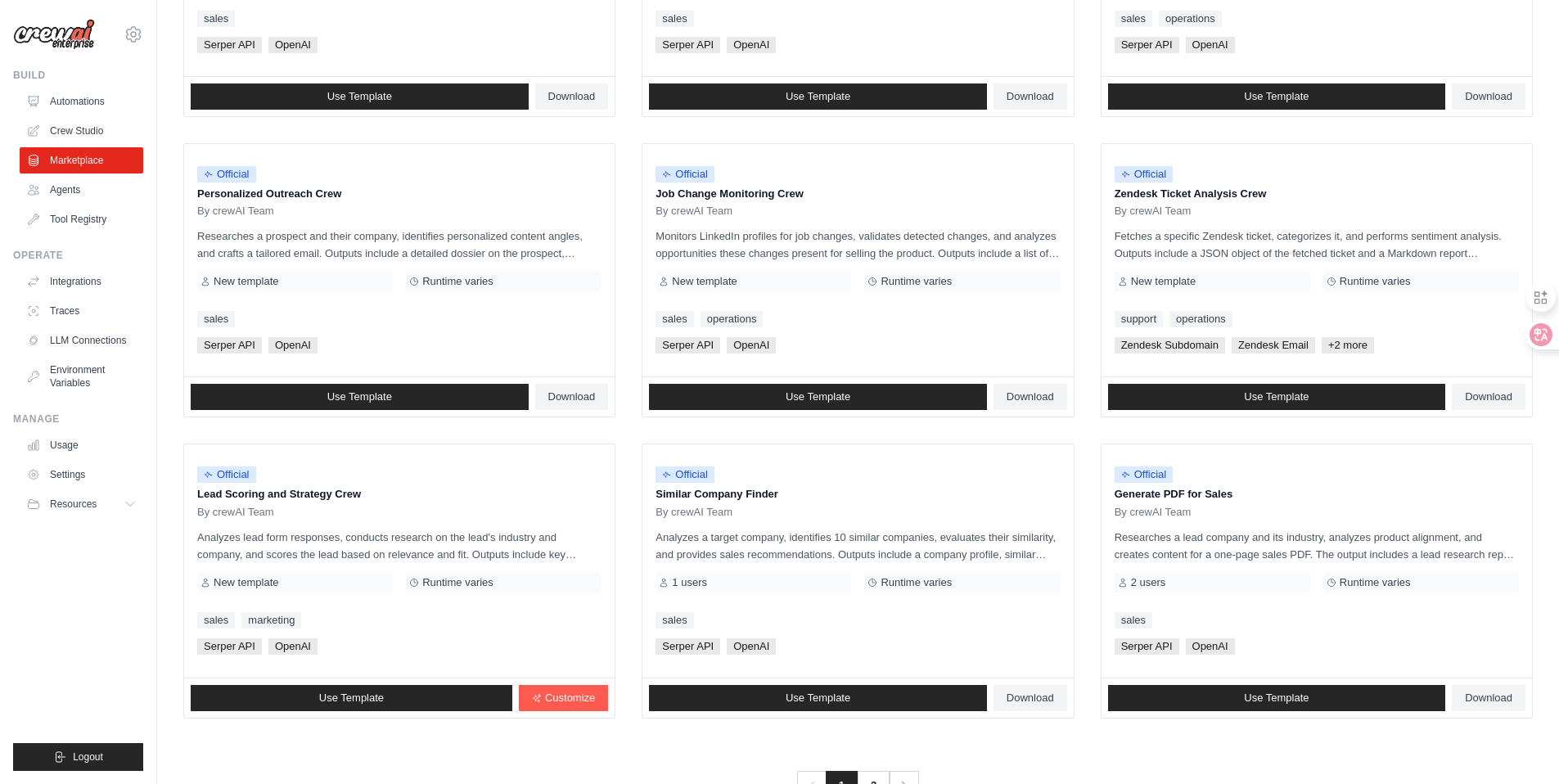
scroll to position [732, 0]
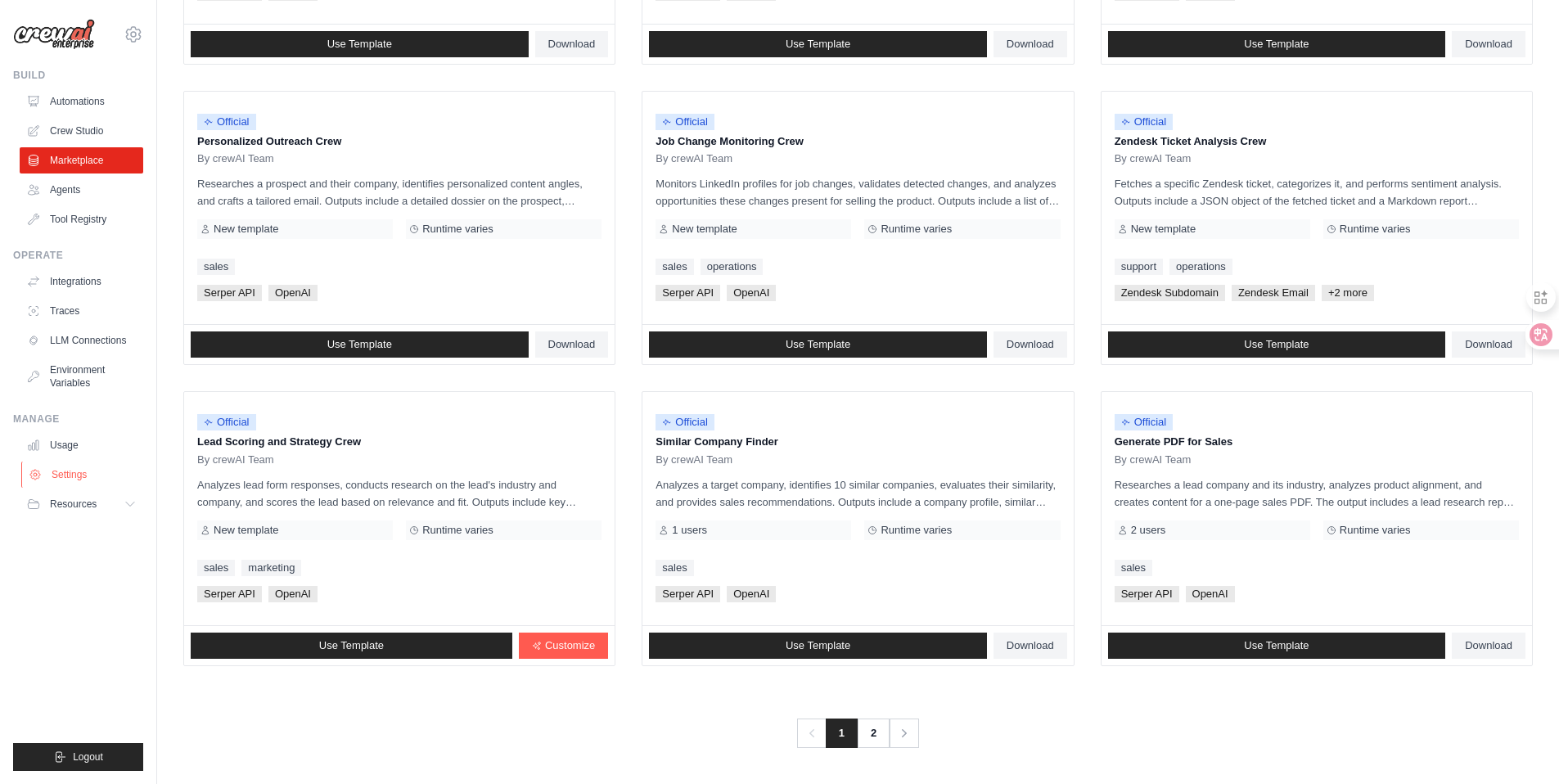
click at [66, 479] on link "Settings" at bounding box center [83, 474] width 124 height 26
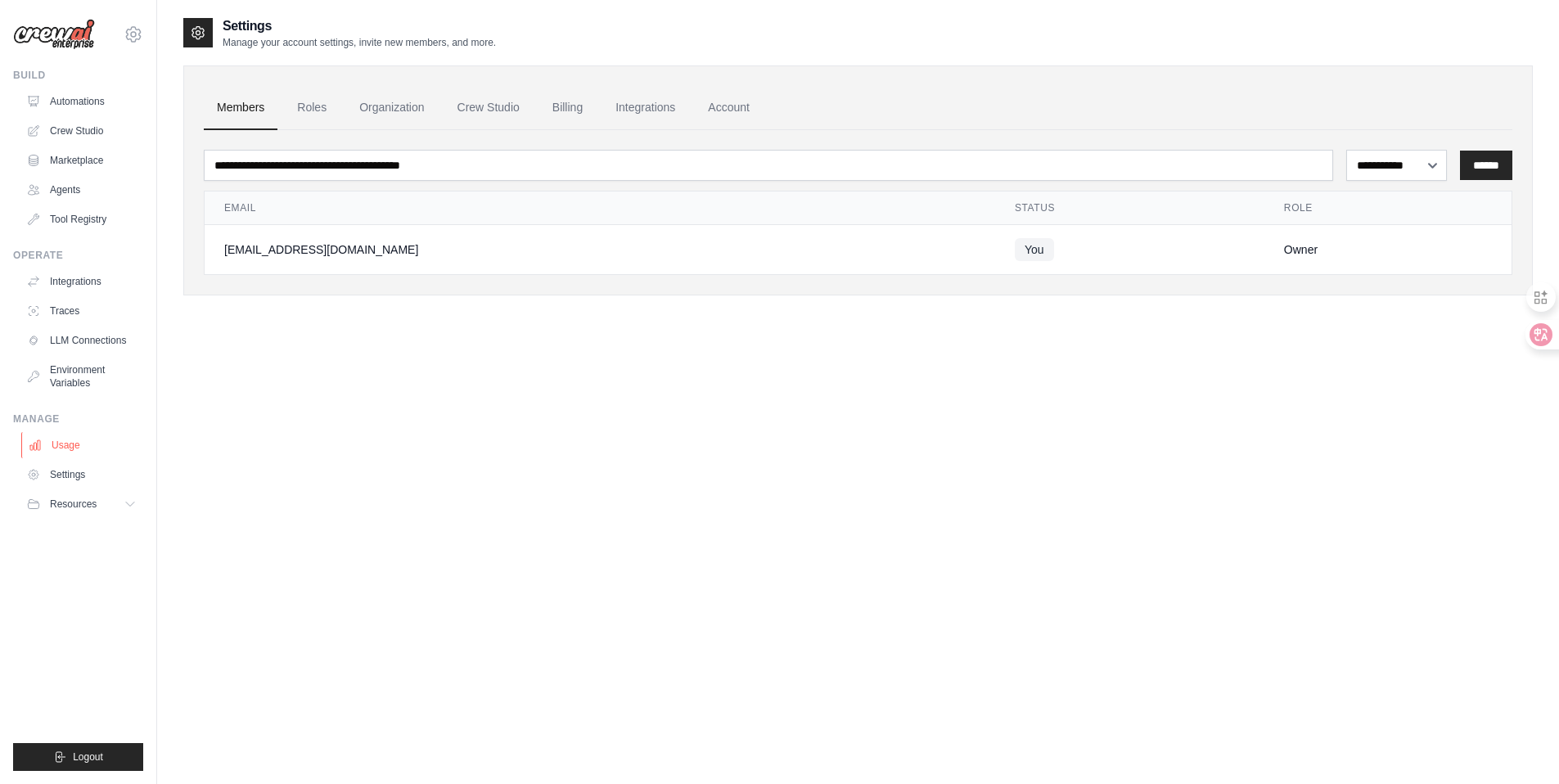
click at [68, 441] on link "Usage" at bounding box center [83, 445] width 124 height 26
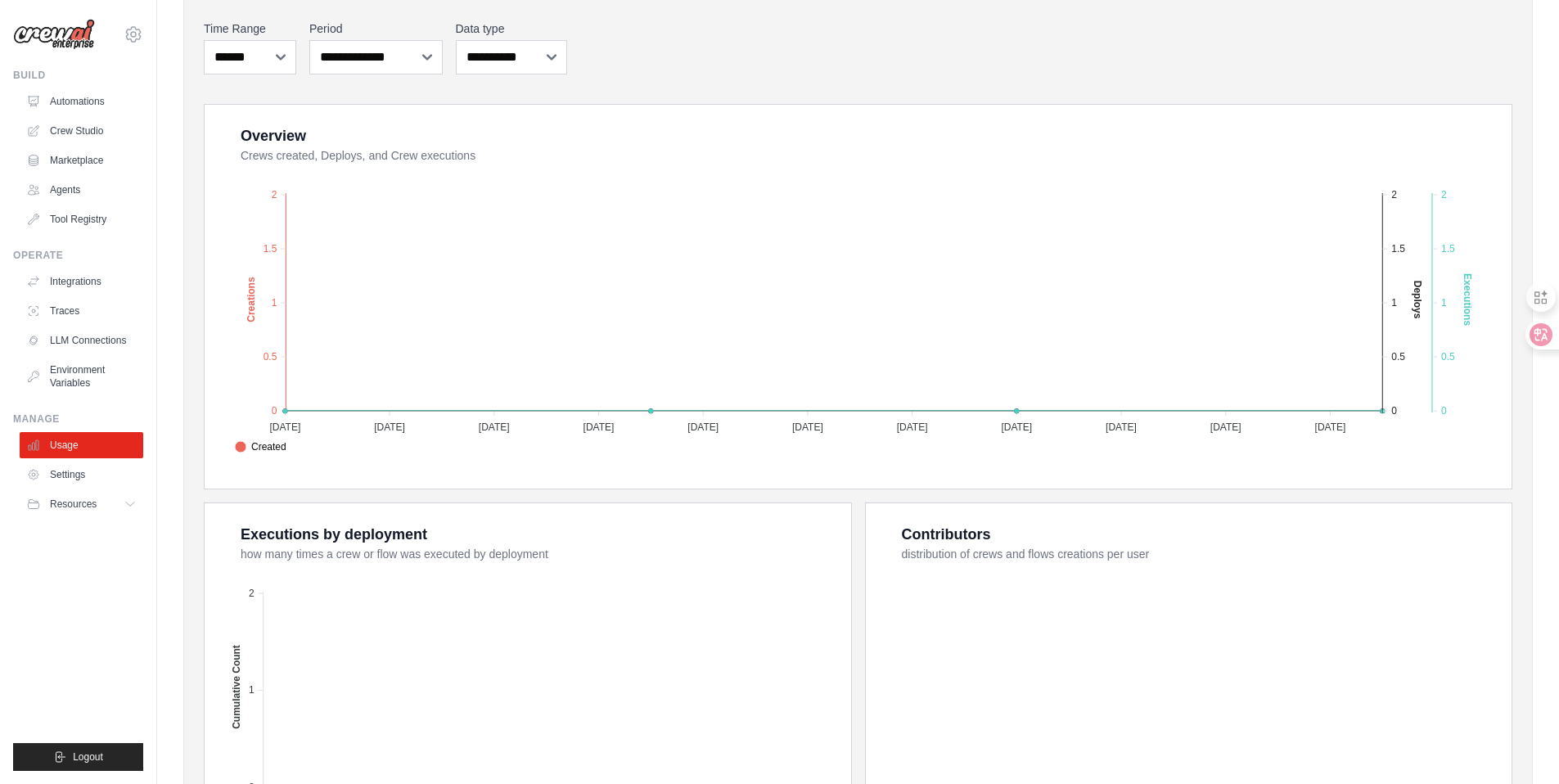
scroll to position [403, 0]
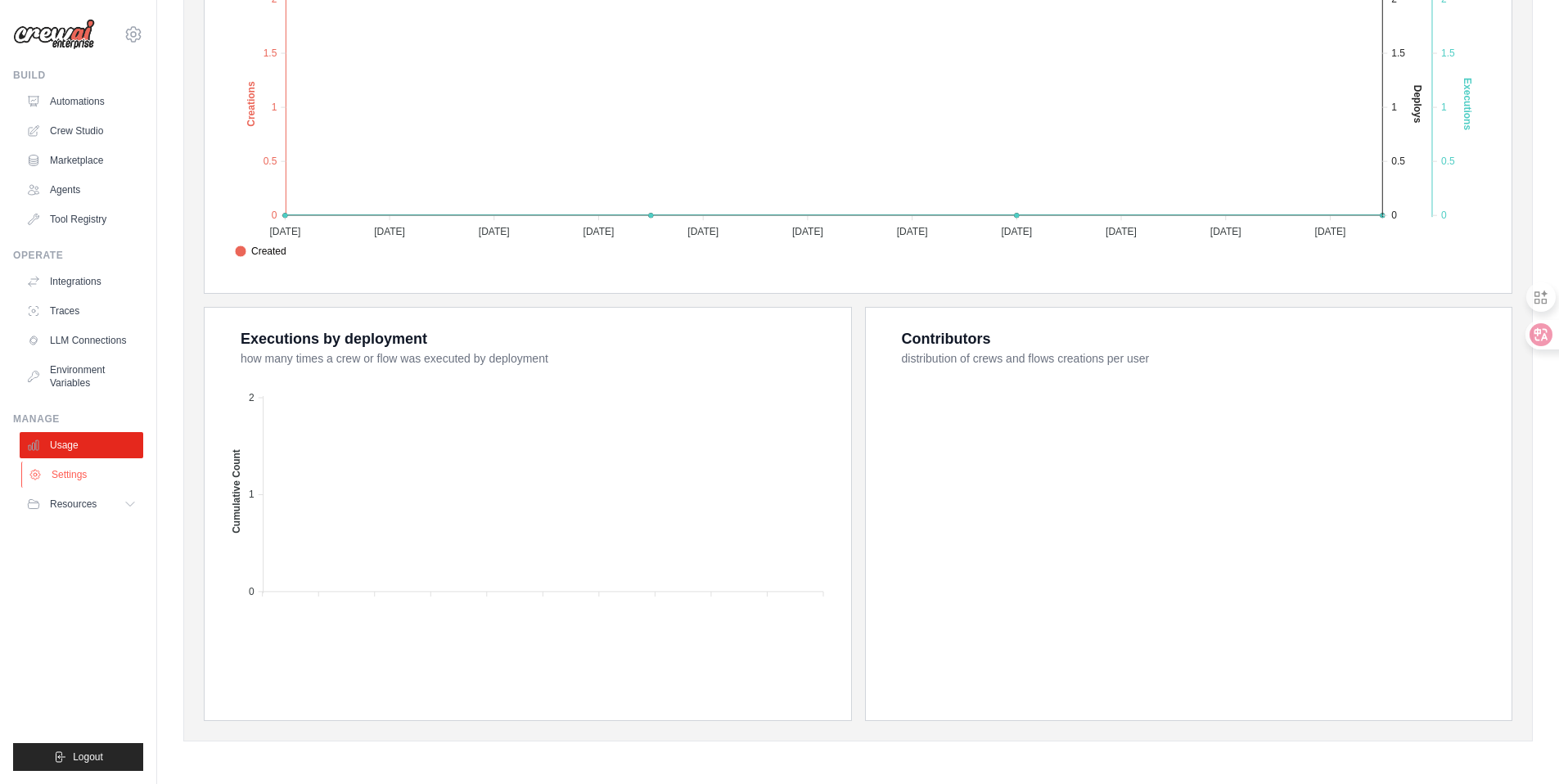
click at [69, 470] on link "Settings" at bounding box center [83, 474] width 124 height 26
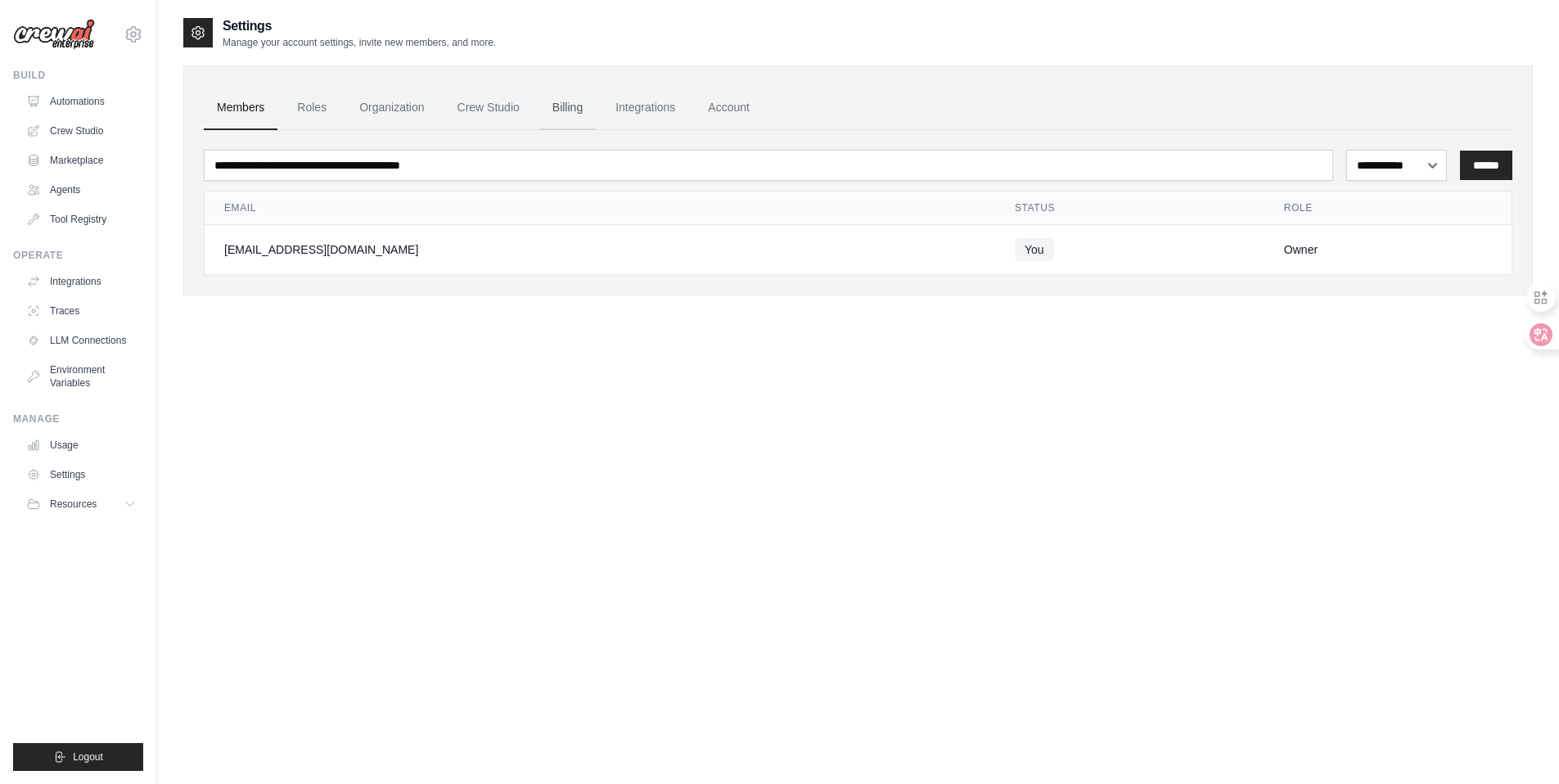
click at [579, 123] on link "Billing" at bounding box center [568, 108] width 57 height 44
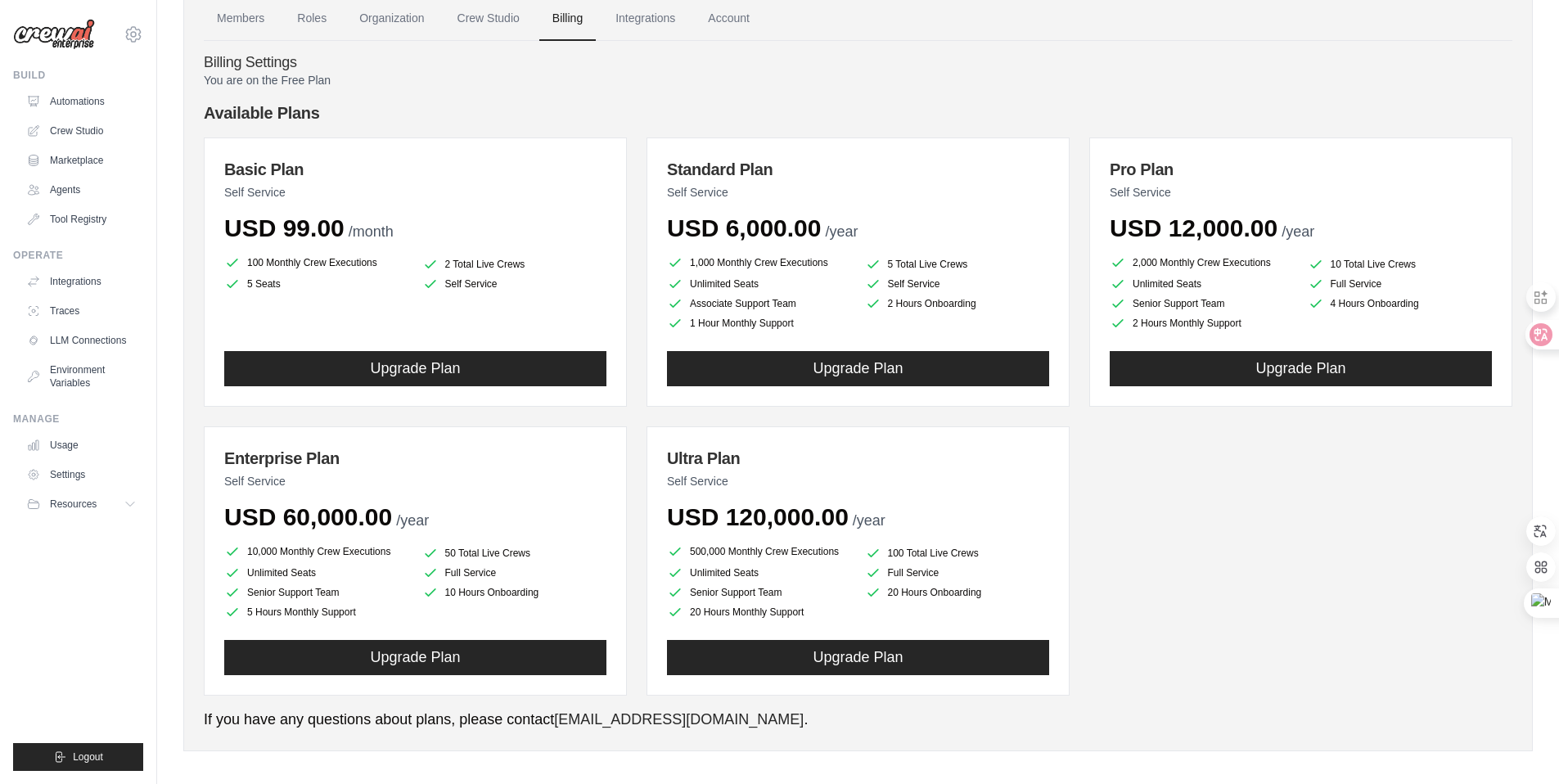
scroll to position [98, 0]
